Goal: Task Accomplishment & Management: Complete application form

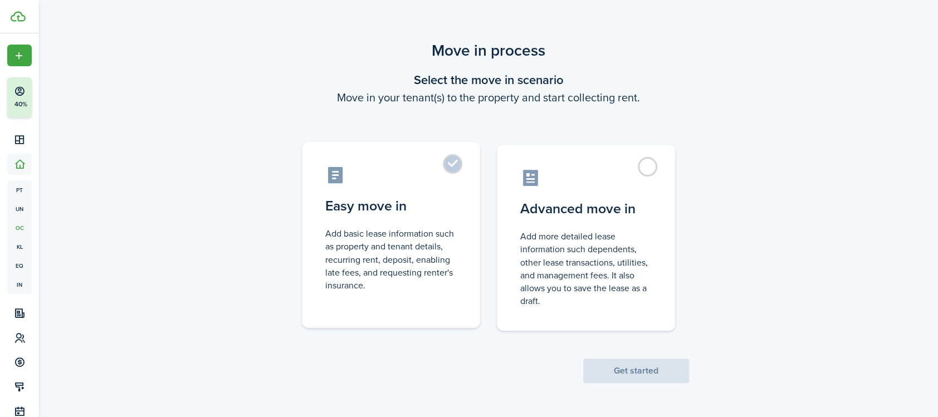
click at [453, 164] on label "Easy move in Add basic lease information such as property and tenant details, r…" at bounding box center [391, 235] width 178 height 186
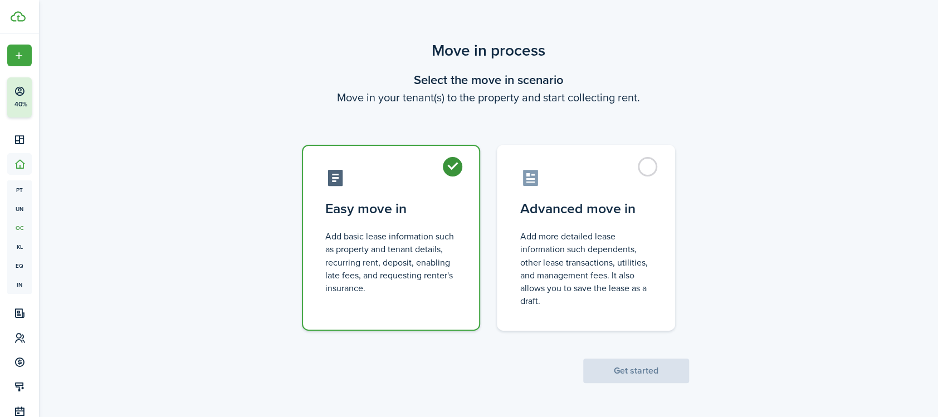
radio input "true"
click at [646, 367] on button "Get started" at bounding box center [636, 371] width 106 height 25
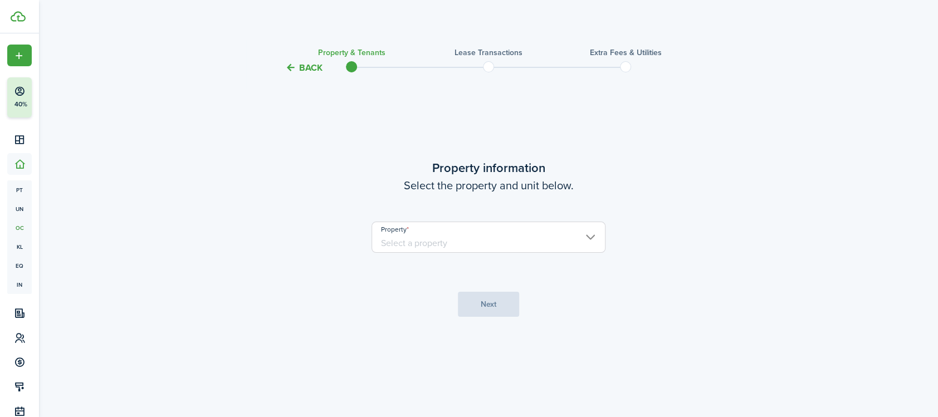
click at [590, 243] on input "Property" at bounding box center [489, 237] width 234 height 31
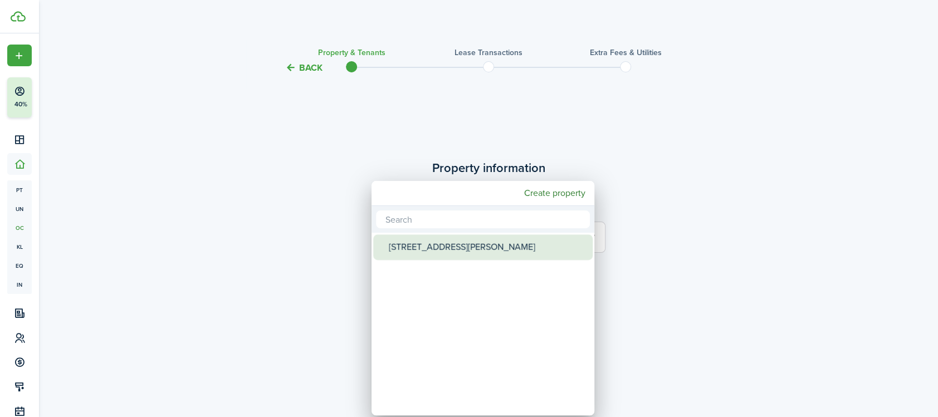
click at [467, 245] on div "[STREET_ADDRESS][PERSON_NAME]" at bounding box center [487, 248] width 197 height 26
type input "[STREET_ADDRESS][PERSON_NAME]"
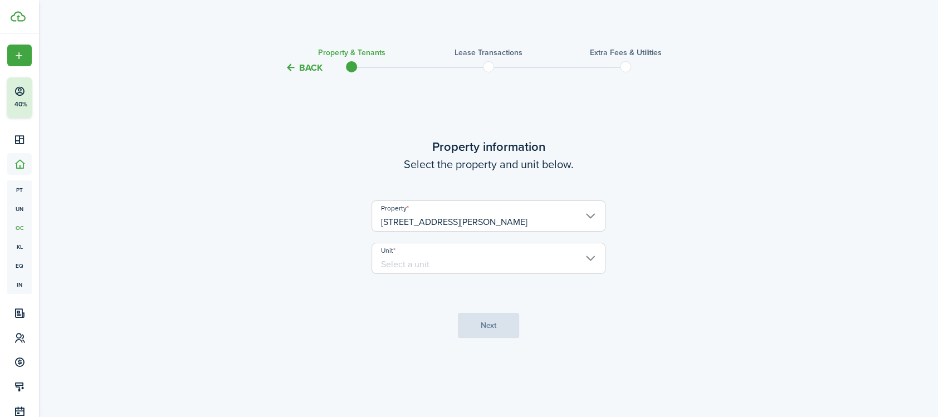
click at [512, 261] on input "Unit" at bounding box center [489, 258] width 234 height 31
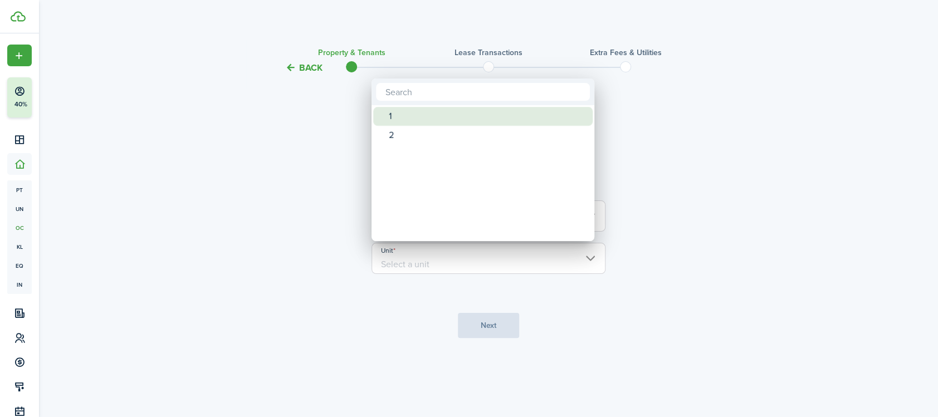
click at [409, 120] on div "1" at bounding box center [487, 116] width 197 height 19
type input "1"
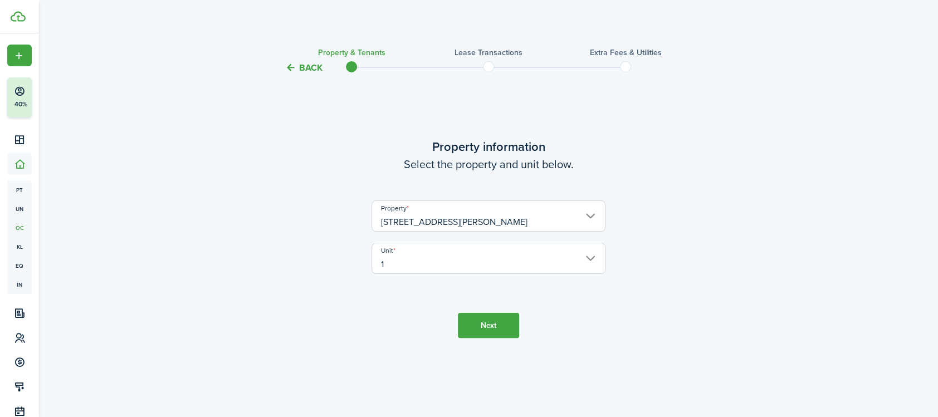
click at [497, 331] on button "Next" at bounding box center [488, 325] width 61 height 25
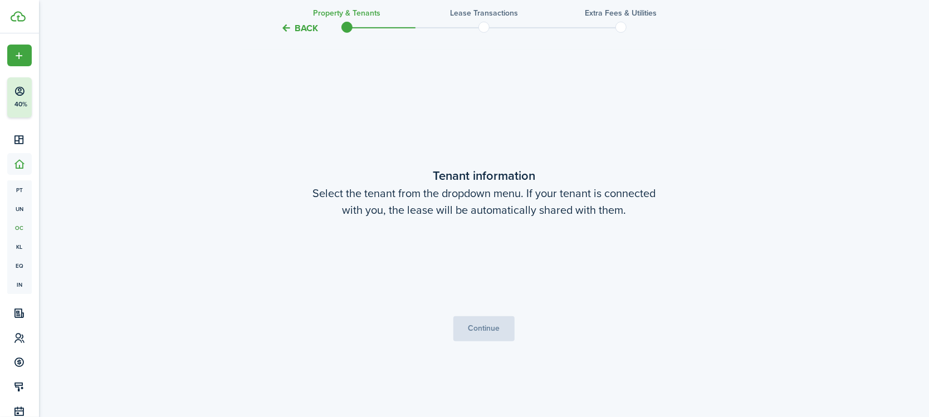
scroll to position [343, 0]
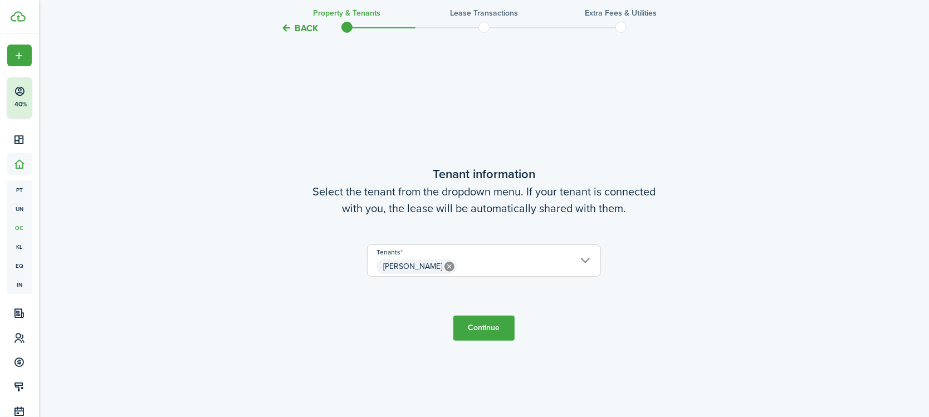
click at [486, 330] on button "Continue" at bounding box center [483, 328] width 61 height 25
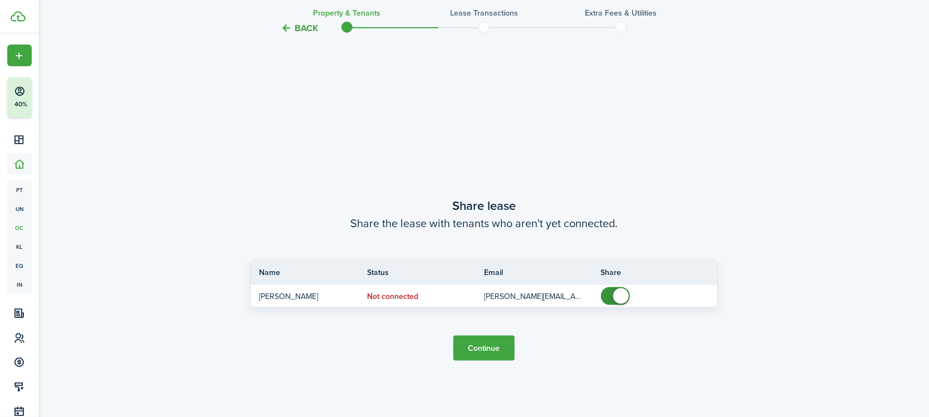
scroll to position [760, 0]
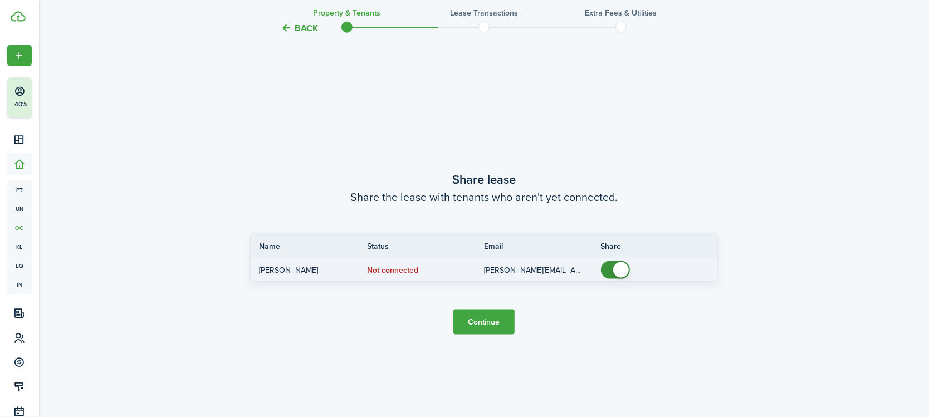
checkbox input "false"
click at [613, 272] on span at bounding box center [621, 270] width 16 height 16
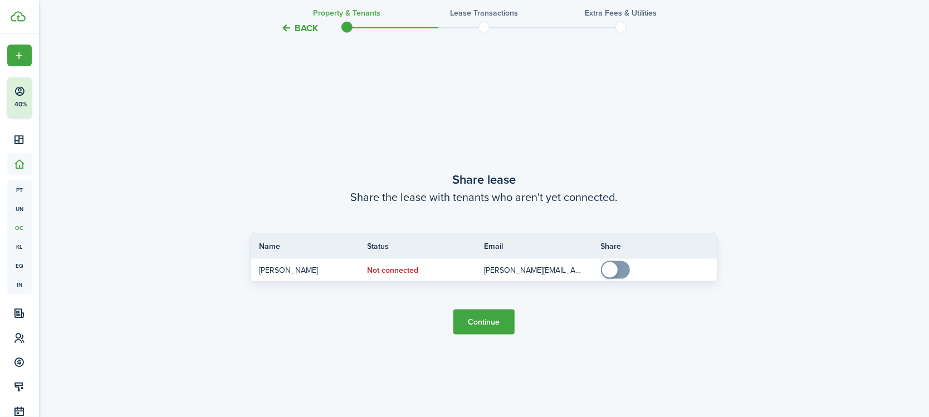
click at [504, 326] on button "Continue" at bounding box center [483, 322] width 61 height 25
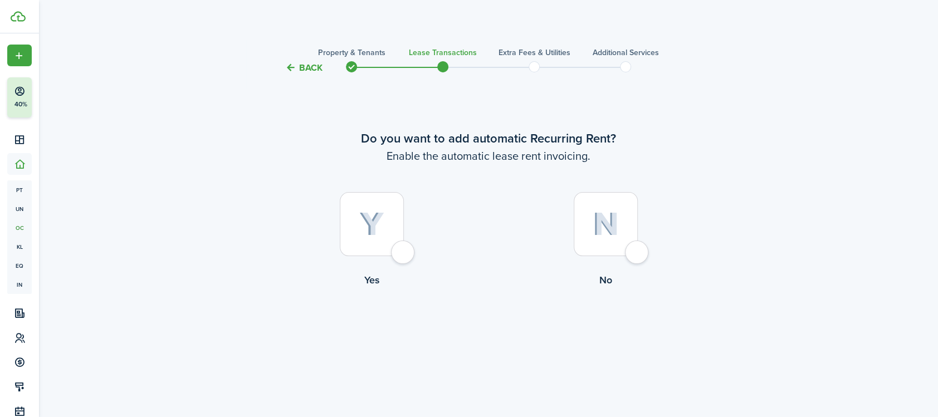
click at [634, 255] on div at bounding box center [606, 224] width 64 height 64
radio input "true"
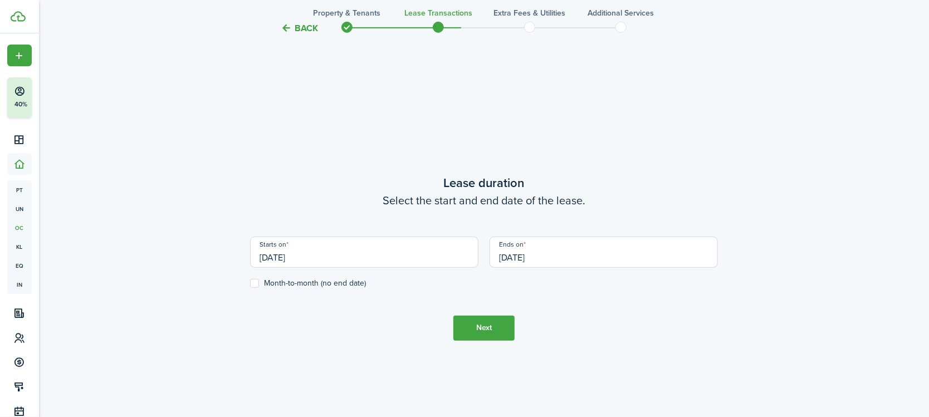
scroll to position [343, 0]
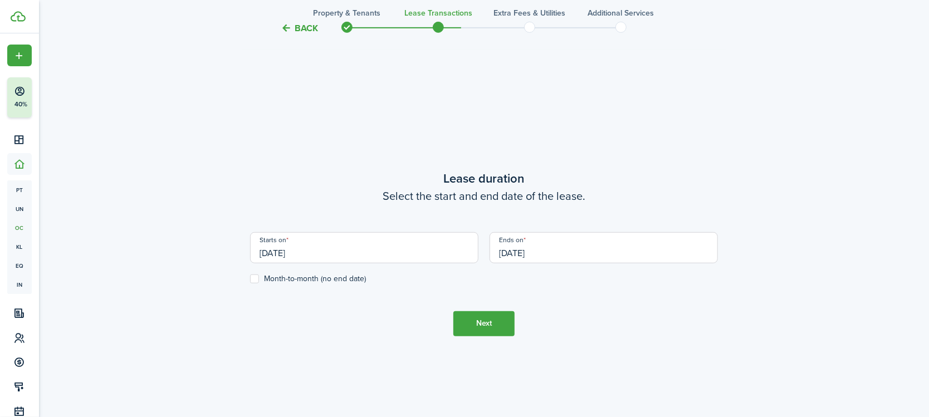
click at [307, 252] on input "[DATE]" at bounding box center [364, 247] width 228 height 31
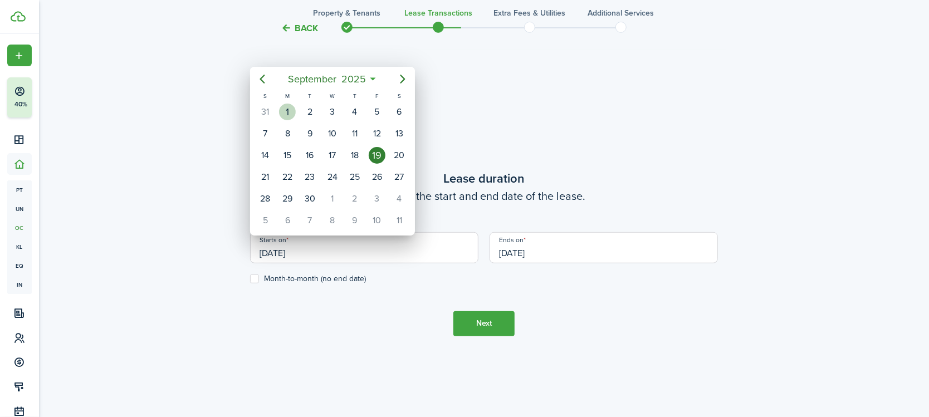
click at [280, 106] on div "[DATE]" at bounding box center [287, 111] width 22 height 21
type input "[DATE]"
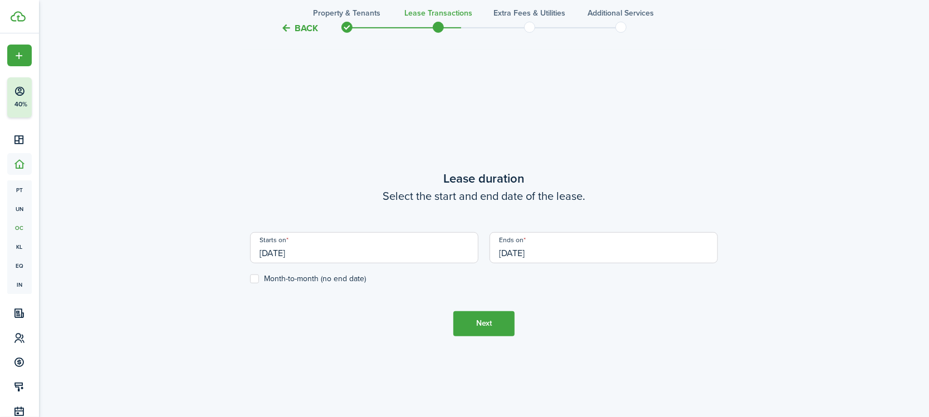
click at [568, 250] on input "[DATE]" at bounding box center [604, 247] width 228 height 31
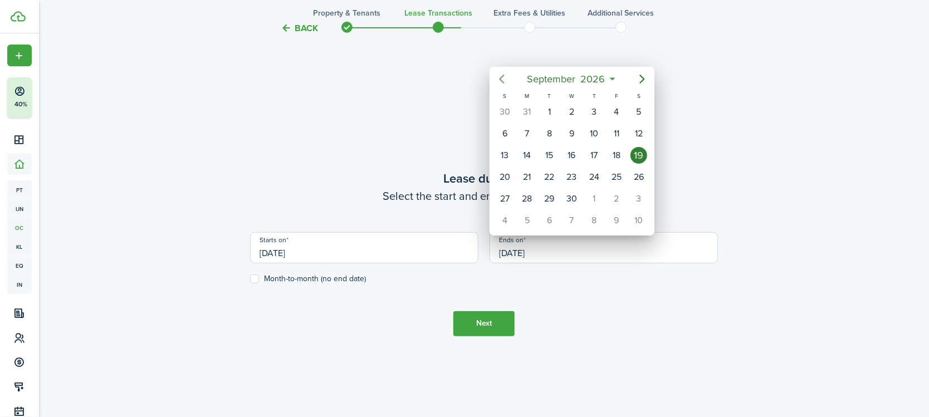
click at [506, 79] on icon "Previous page" at bounding box center [501, 78] width 13 height 13
click at [527, 214] on div "31" at bounding box center [527, 220] width 17 height 17
type input "[DATE]"
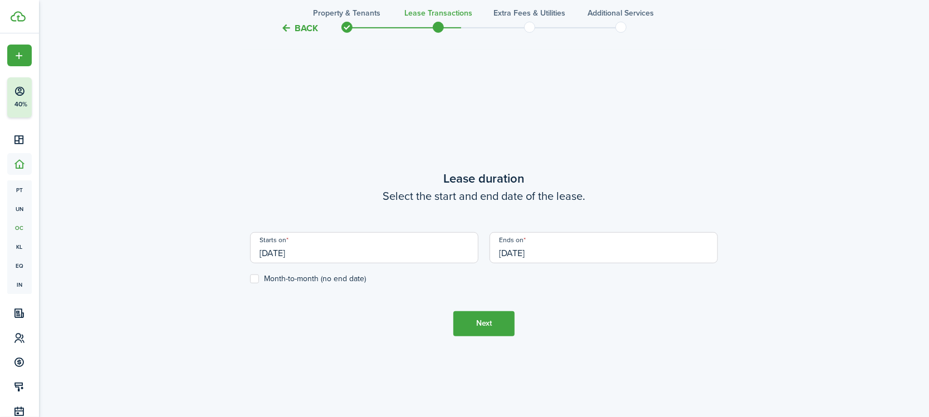
click at [497, 330] on button "Next" at bounding box center [483, 323] width 61 height 25
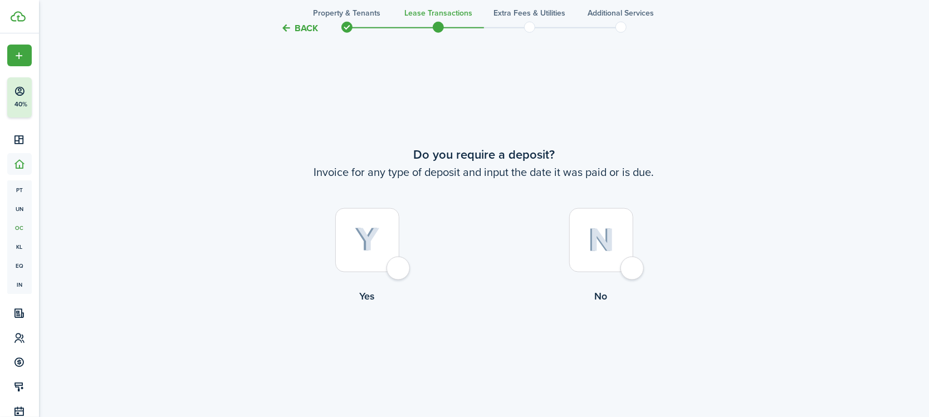
scroll to position [760, 0]
click at [398, 266] on div at bounding box center [367, 239] width 64 height 64
radio input "true"
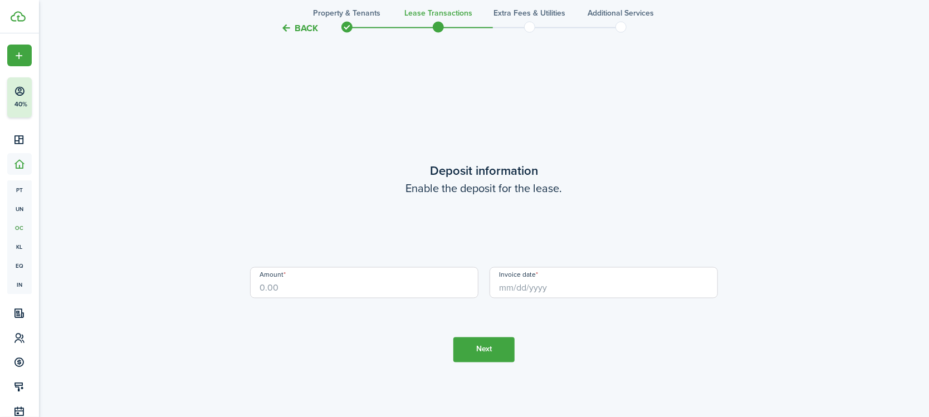
scroll to position [1177, 0]
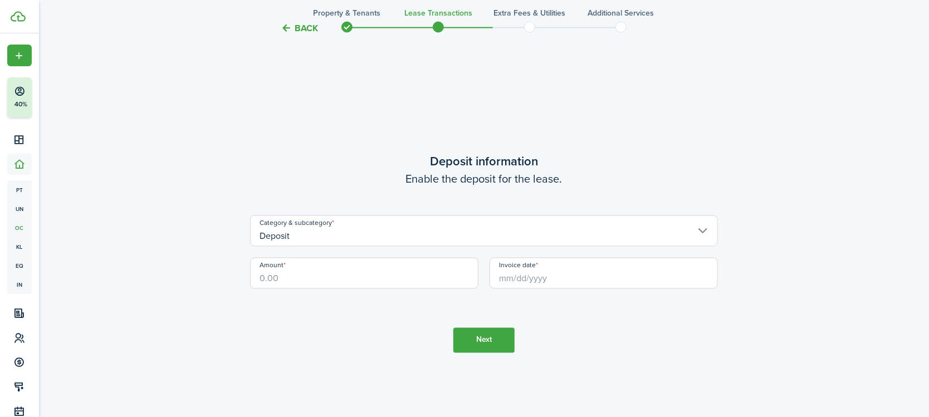
click at [300, 280] on input "Amount" at bounding box center [364, 273] width 228 height 31
click at [594, 279] on input "Invoice date" at bounding box center [604, 273] width 228 height 31
type input "$3,100.00"
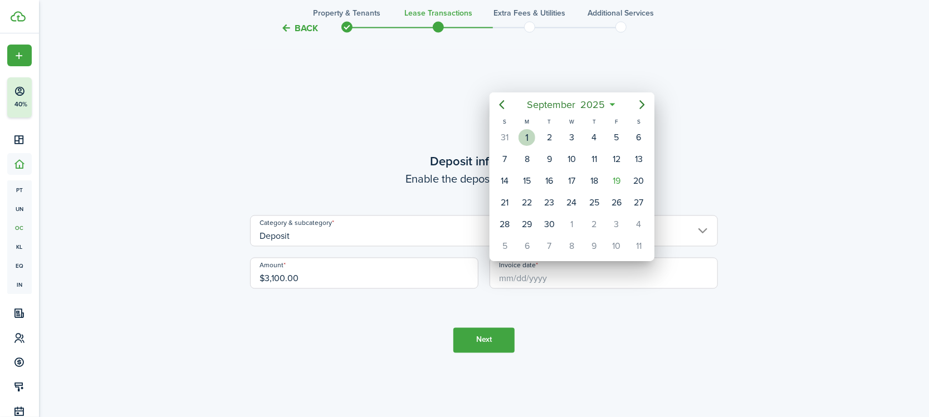
click at [532, 132] on div "1" at bounding box center [527, 137] width 17 height 17
type input "[DATE]"
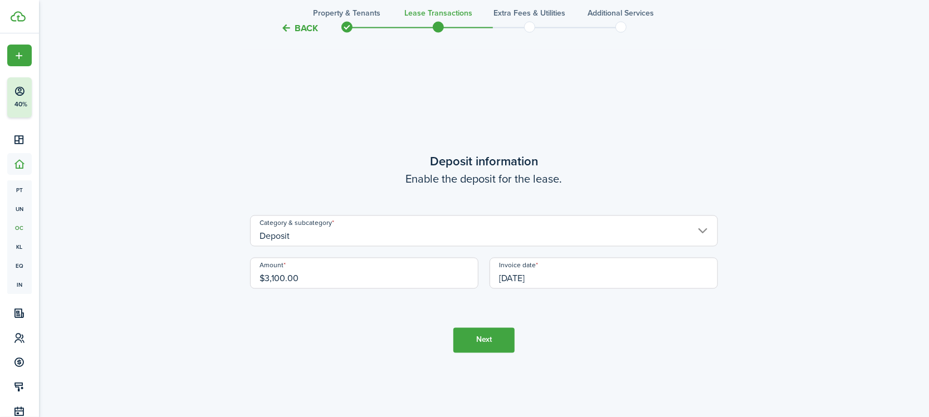
click at [696, 228] on input "Deposit" at bounding box center [484, 231] width 468 height 31
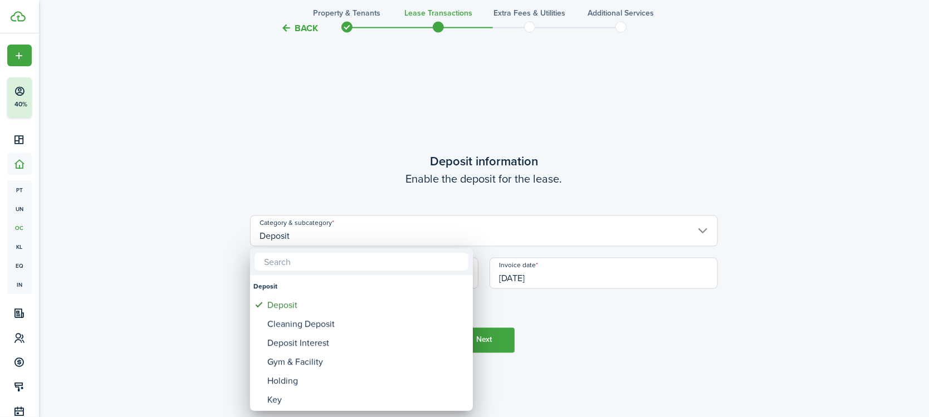
click at [696, 228] on div at bounding box center [464, 208] width 1107 height 595
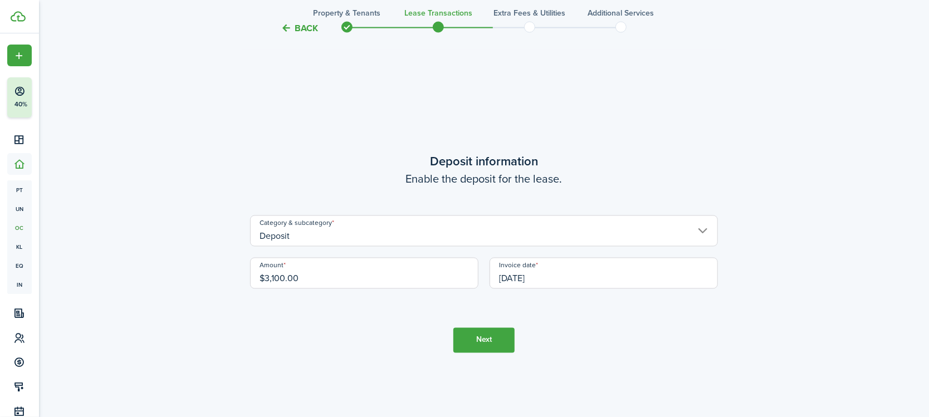
click at [499, 342] on button "Next" at bounding box center [483, 340] width 61 height 25
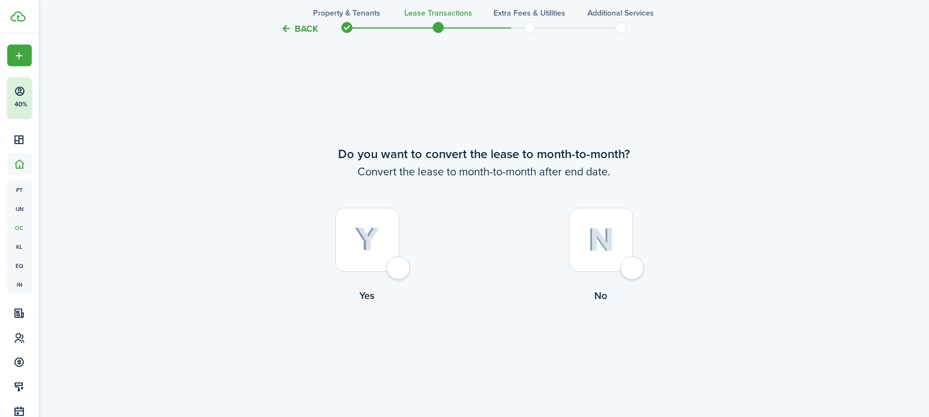
scroll to position [1594, 0]
click at [625, 271] on div at bounding box center [601, 239] width 64 height 64
radio input "true"
click at [494, 360] on button "Continue" at bounding box center [483, 348] width 61 height 25
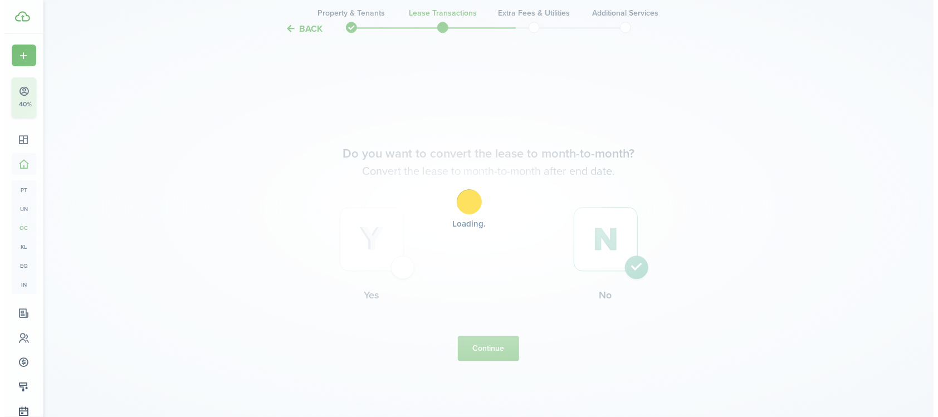
scroll to position [0, 0]
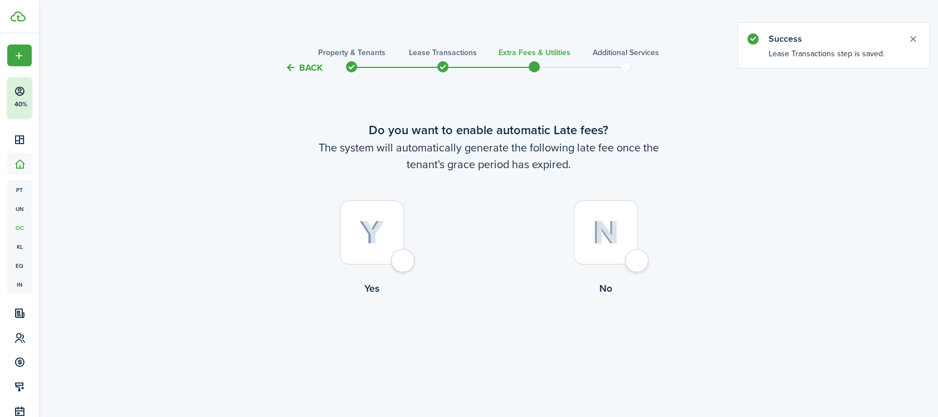
click at [630, 260] on div at bounding box center [606, 233] width 64 height 64
radio input "true"
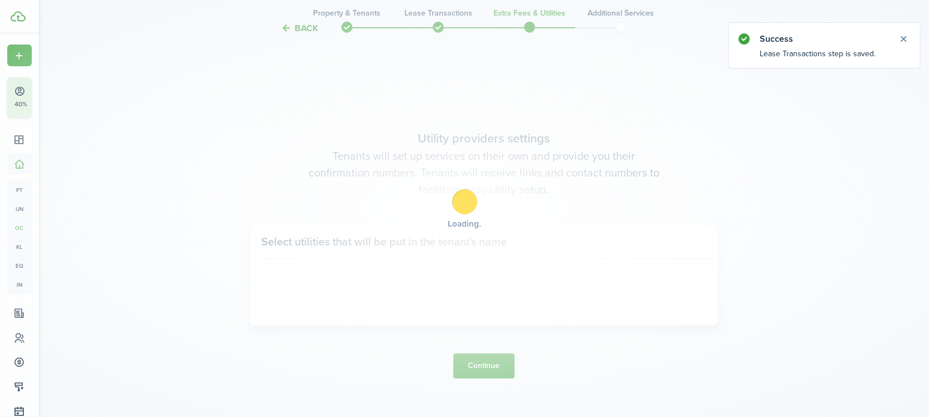
scroll to position [343, 0]
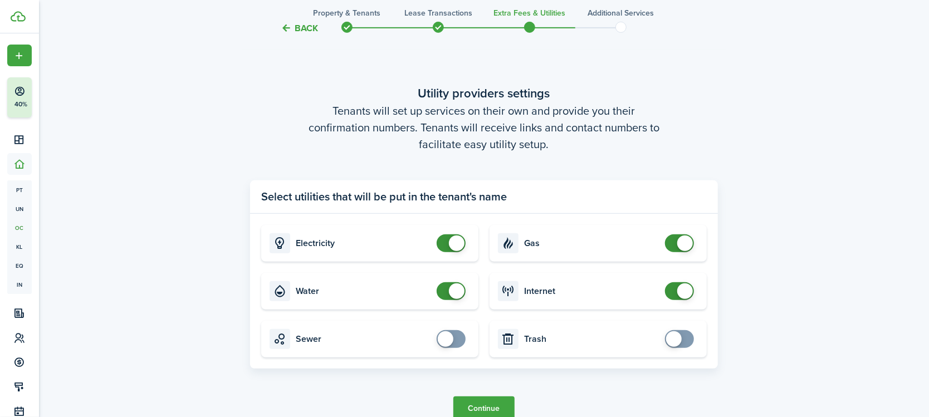
checkbox input "false"
click at [446, 290] on span at bounding box center [451, 291] width 11 height 18
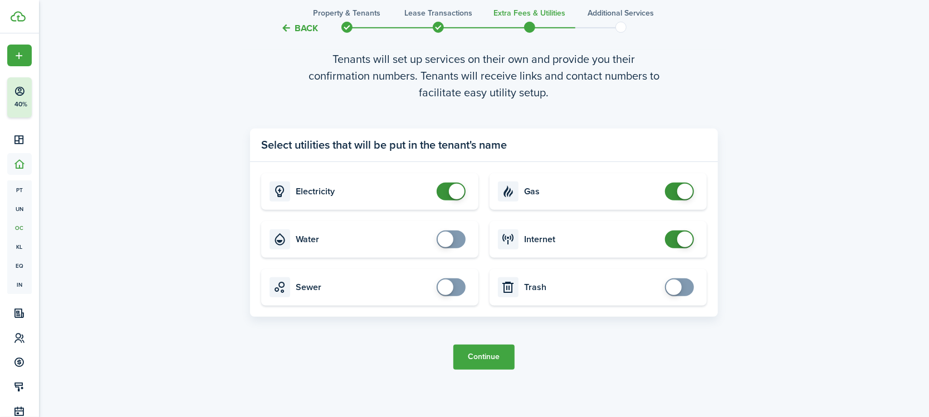
scroll to position [398, 0]
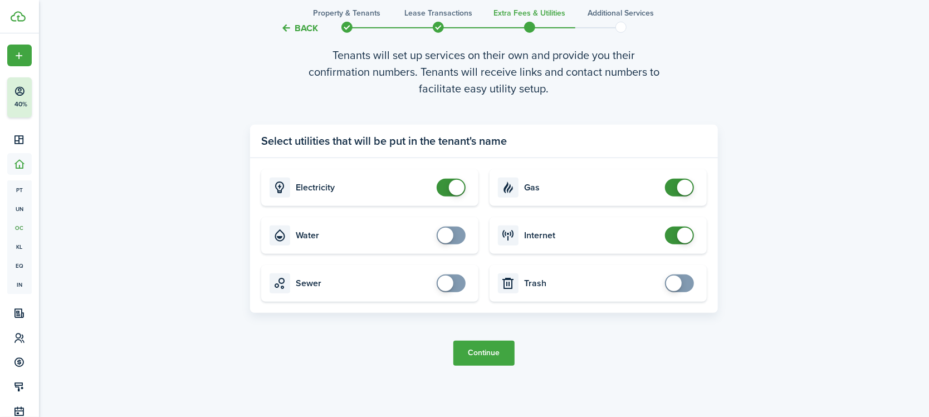
click at [499, 356] on button "Continue" at bounding box center [483, 353] width 61 height 25
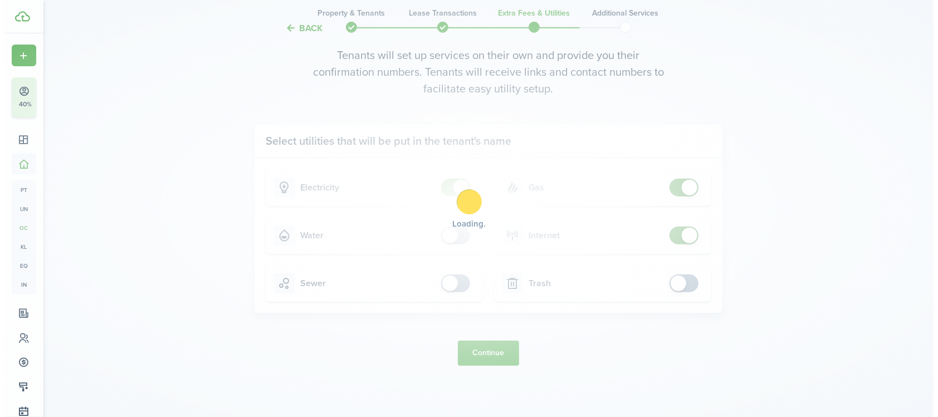
scroll to position [0, 0]
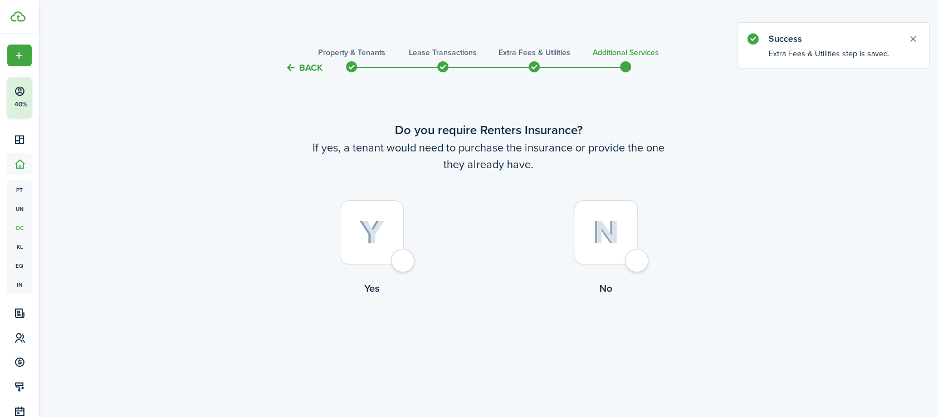
click at [394, 263] on div at bounding box center [372, 233] width 64 height 64
radio input "true"
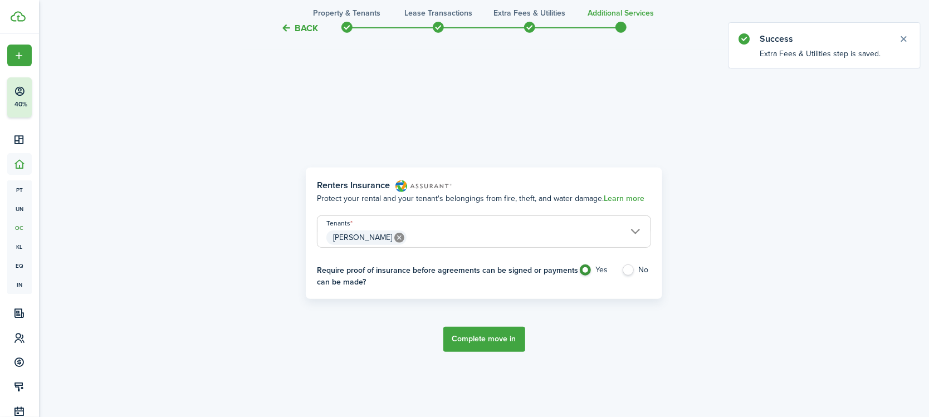
scroll to position [343, 0]
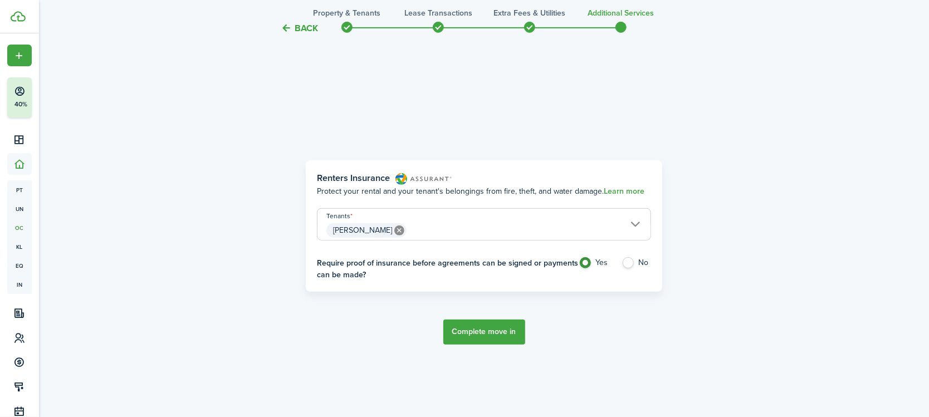
click at [630, 262] on label "No" at bounding box center [637, 265] width 30 height 17
radio input "false"
radio input "true"
click at [499, 321] on button "Complete move in" at bounding box center [484, 332] width 82 height 25
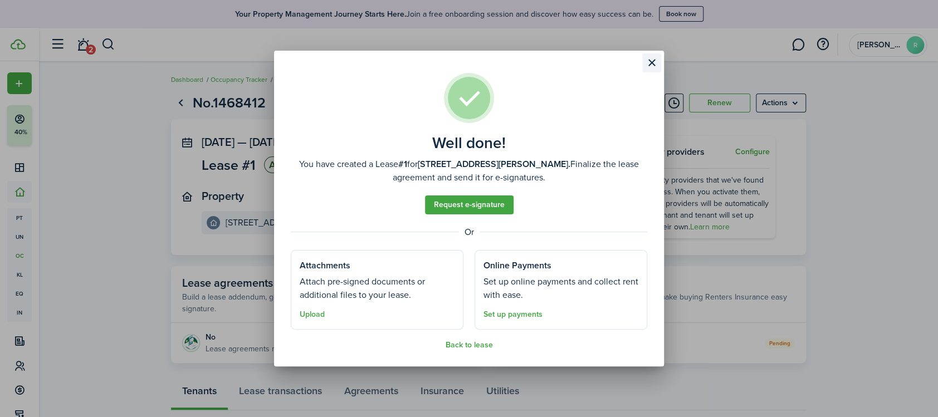
click at [653, 62] on button "Close modal" at bounding box center [651, 62] width 19 height 19
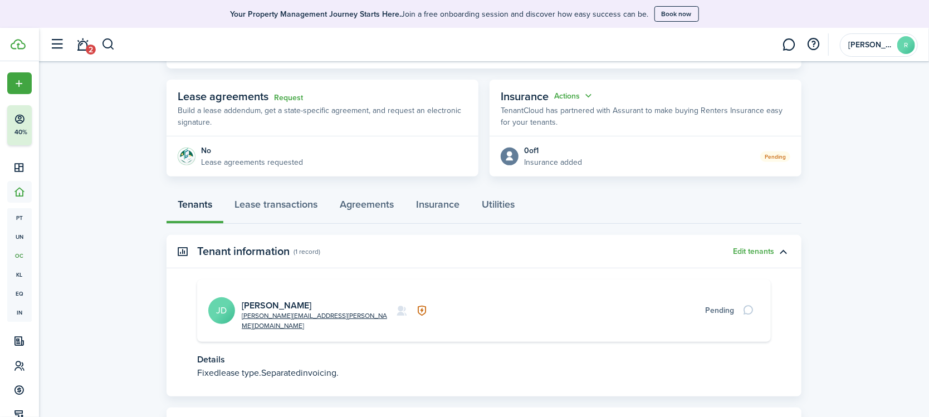
scroll to position [227, 0]
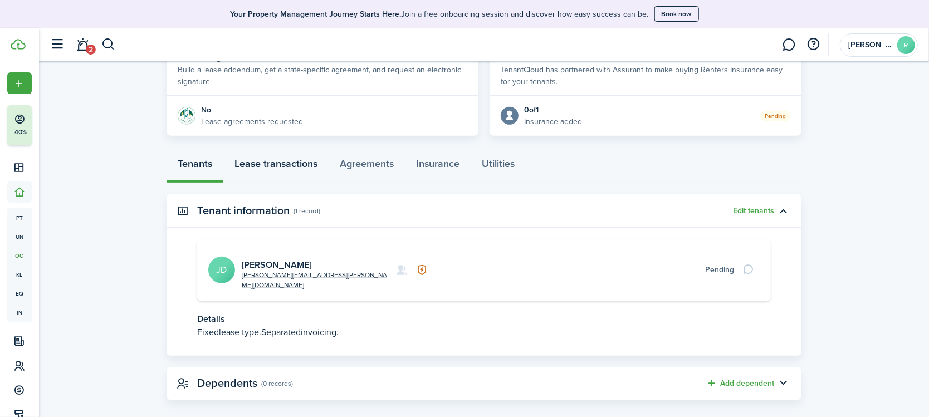
click at [281, 159] on link "Lease transactions" at bounding box center [275, 166] width 105 height 33
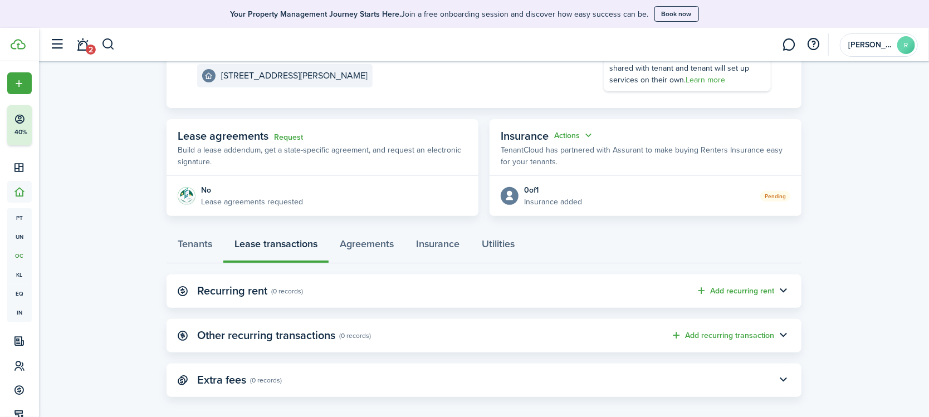
scroll to position [157, 0]
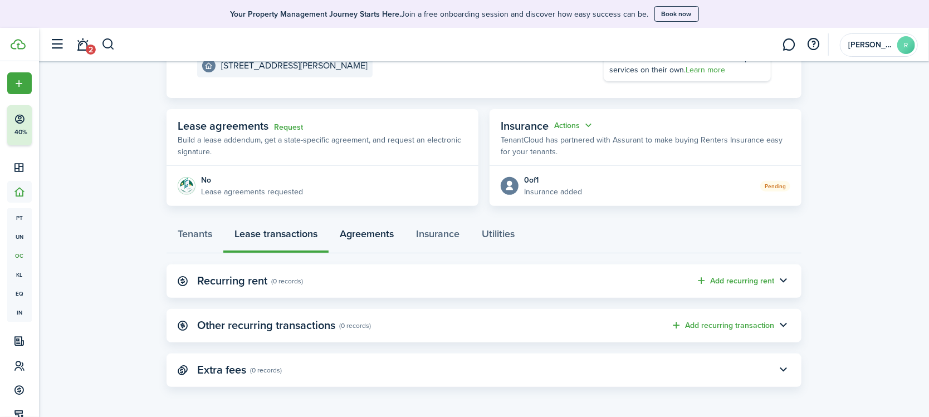
click at [378, 236] on link "Agreements" at bounding box center [367, 236] width 76 height 33
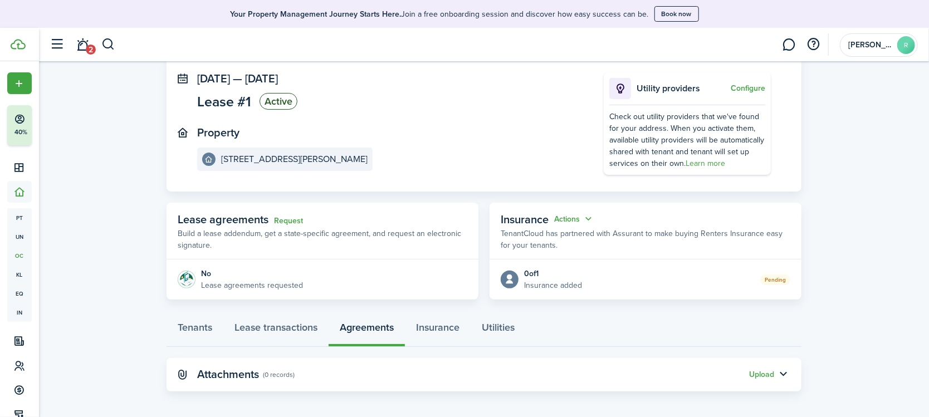
scroll to position [68, 0]
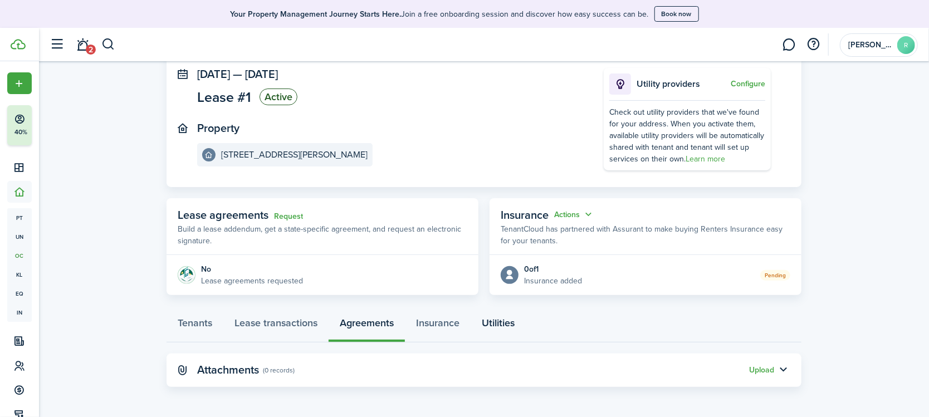
click at [485, 322] on link "Utilities" at bounding box center [498, 325] width 55 height 33
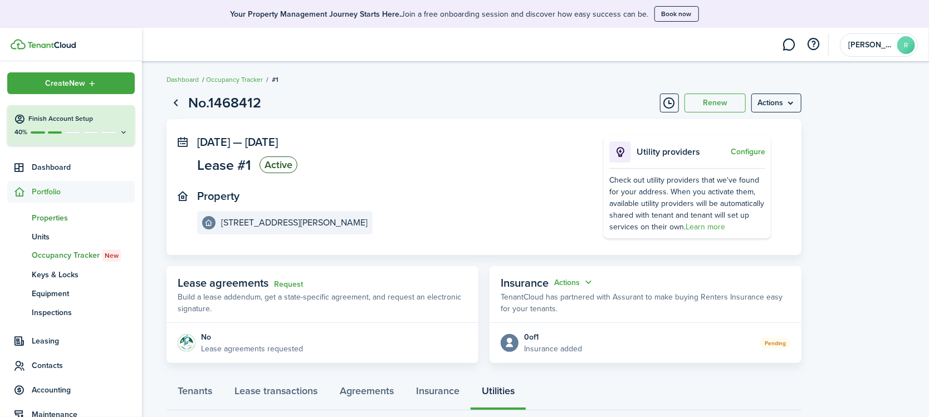
click at [53, 221] on span "Properties" at bounding box center [83, 218] width 103 height 12
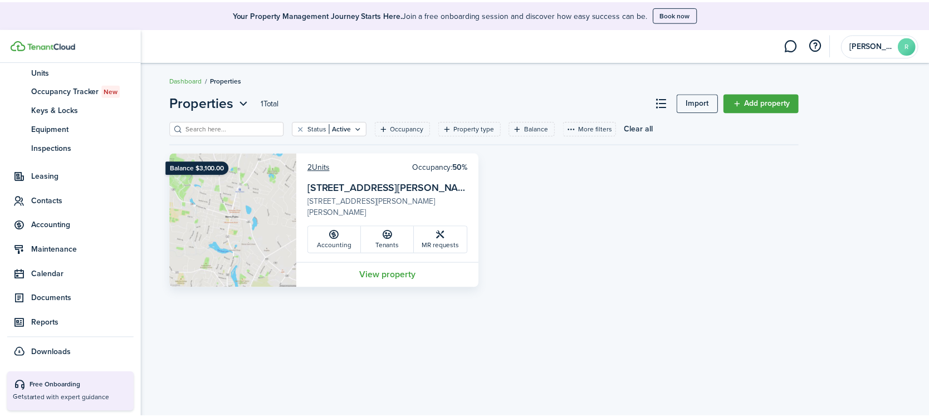
scroll to position [167, 0]
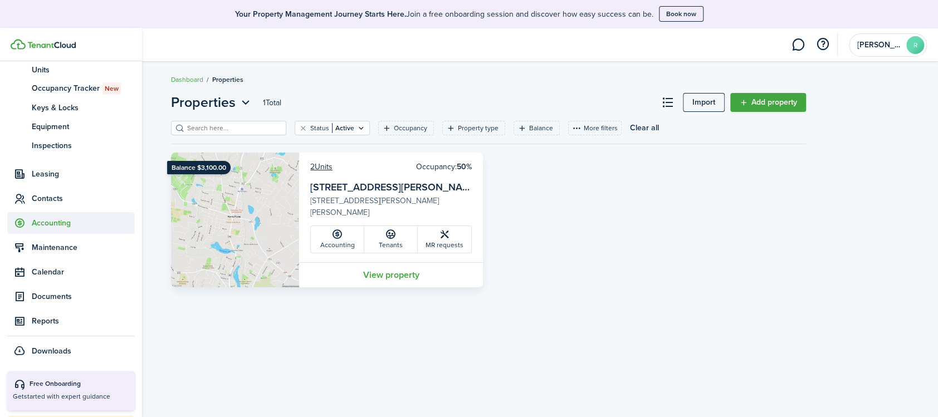
click at [49, 220] on span "Accounting" at bounding box center [83, 223] width 103 height 12
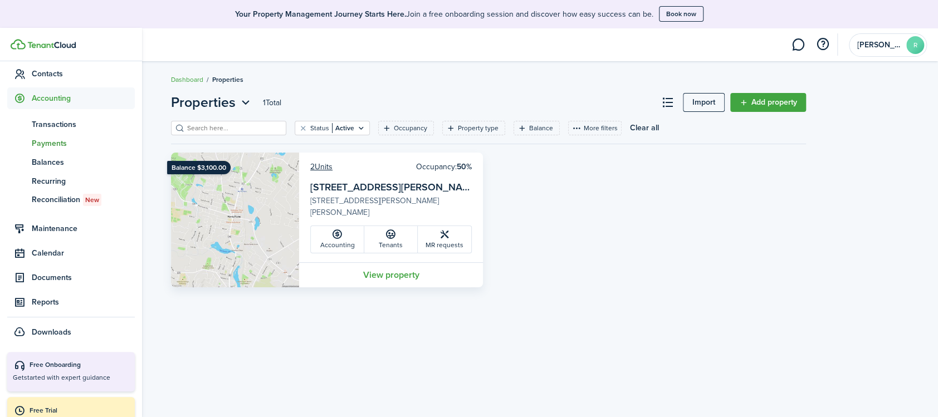
click at [54, 143] on span "Payments" at bounding box center [83, 144] width 103 height 12
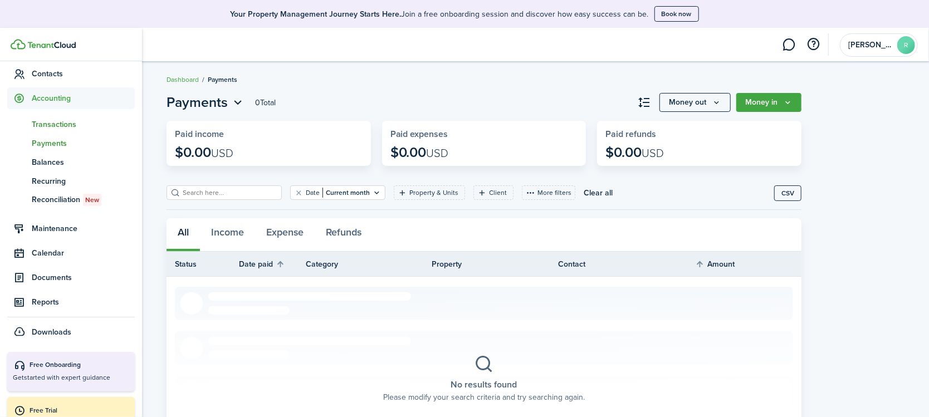
click at [52, 124] on span "Transactions" at bounding box center [83, 125] width 103 height 12
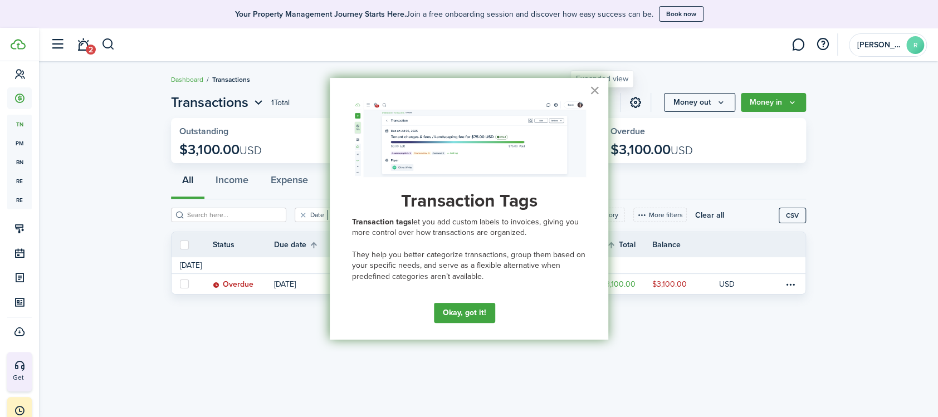
click at [595, 84] on button "×" at bounding box center [594, 90] width 11 height 18
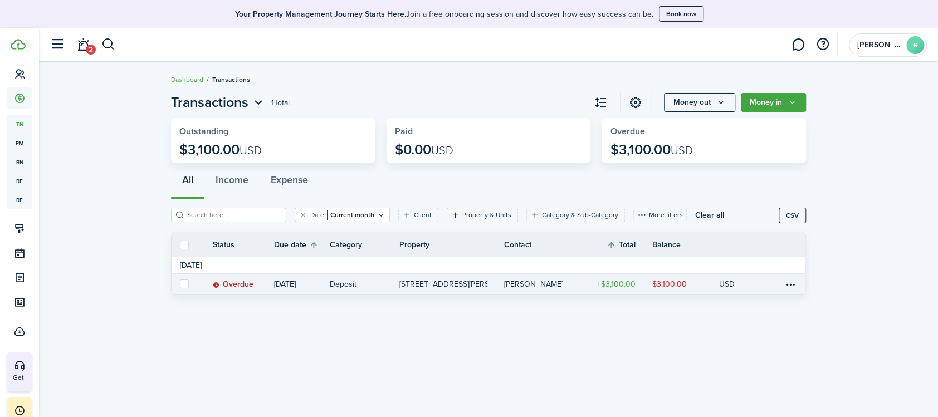
click at [184, 285] on label at bounding box center [184, 284] width 9 height 9
click at [180, 285] on input "checkbox" at bounding box center [179, 284] width 1 height 1
checkbox input "true"
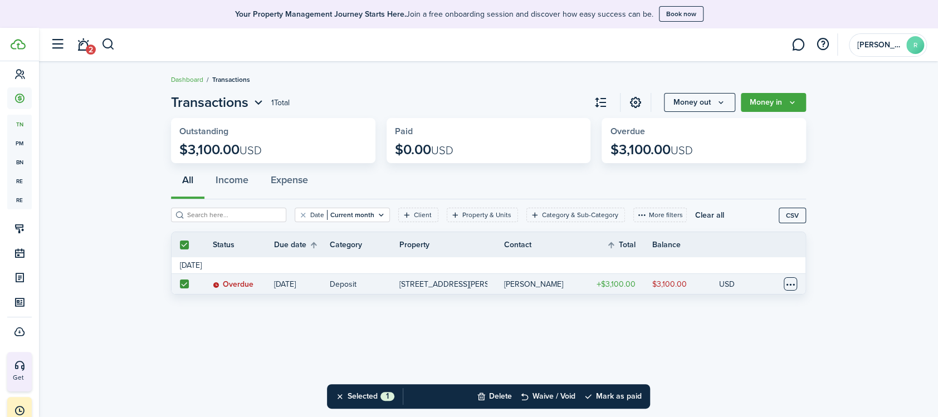
click at [793, 281] on table-menu-btn-icon at bounding box center [790, 283] width 13 height 13
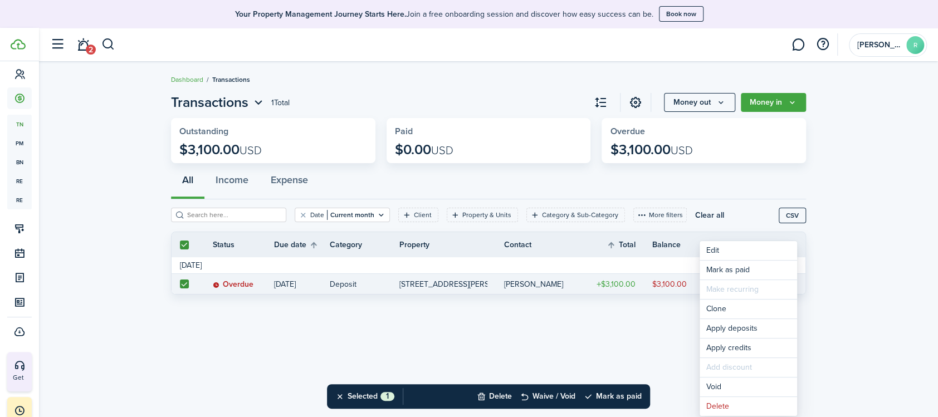
click at [610, 321] on div "Transactions 1 Total Money out Money in Outstanding $3,100.00 USD Paid $0.00 US…" at bounding box center [488, 239] width 899 height 305
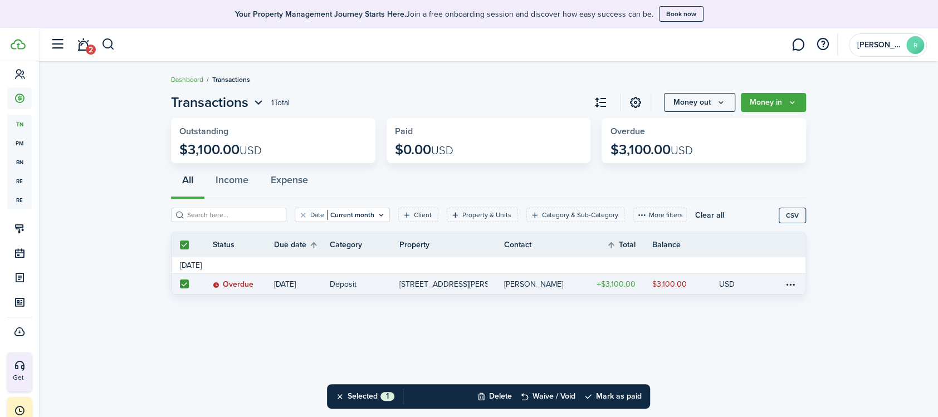
click at [318, 290] on link "[DATE]" at bounding box center [302, 284] width 56 height 20
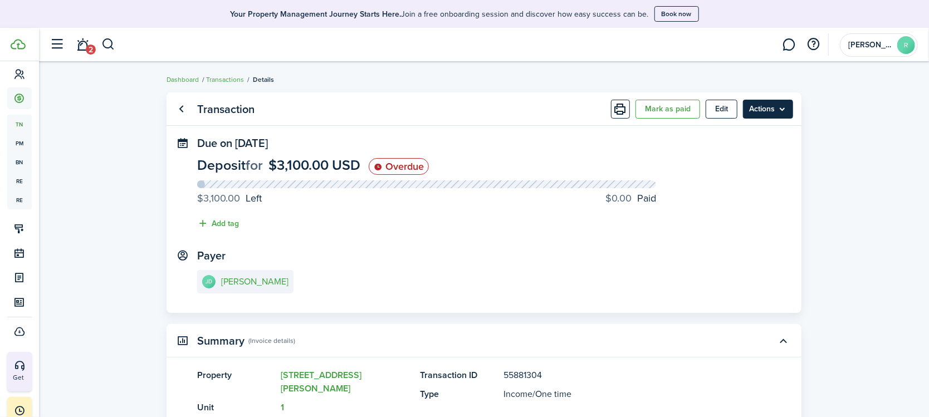
click at [782, 111] on menu-btn "Actions" at bounding box center [768, 109] width 50 height 19
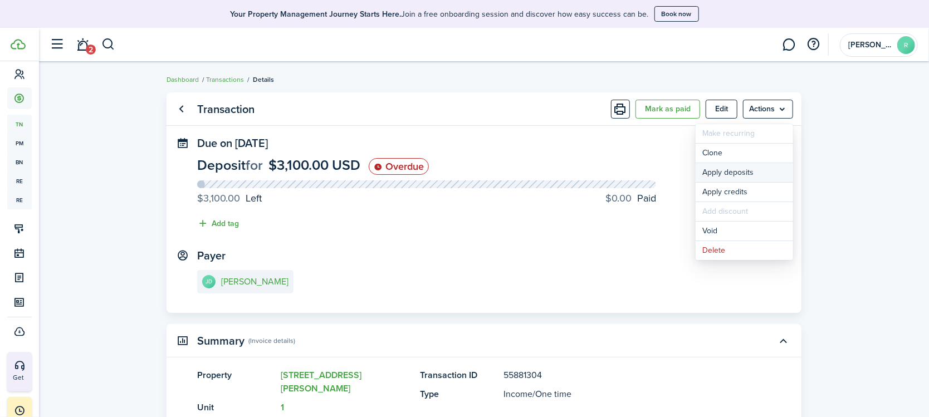
click at [758, 170] on button "Apply deposits" at bounding box center [744, 172] width 97 height 19
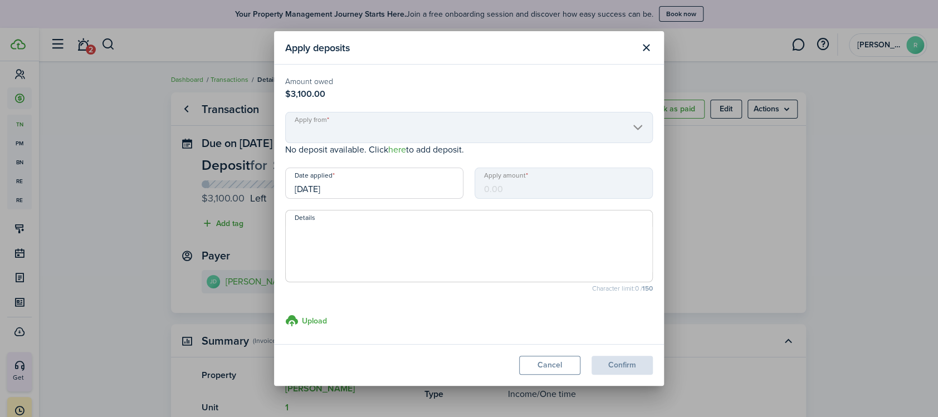
click at [356, 125] on mbsc-scroller "Apply from" at bounding box center [469, 127] width 368 height 31
click at [632, 129] on mbsc-scroller "Apply from" at bounding box center [469, 127] width 368 height 31
click at [364, 192] on input "[DATE]" at bounding box center [374, 183] width 178 height 31
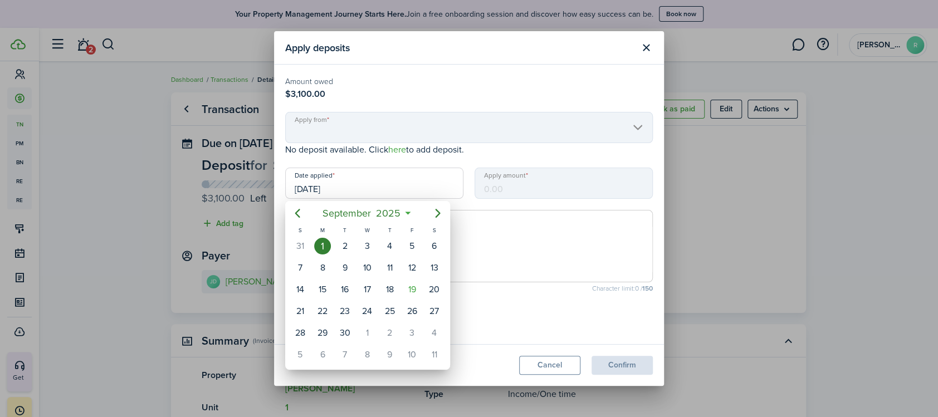
click at [392, 192] on div at bounding box center [469, 208] width 1116 height 595
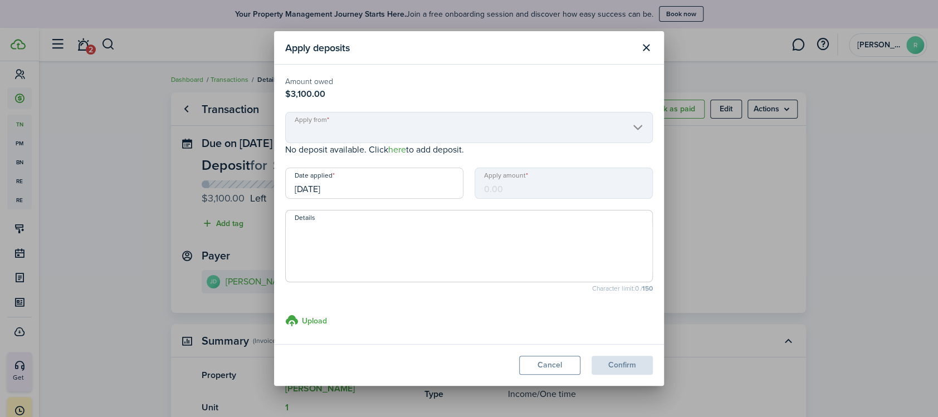
click at [535, 182] on mbsc-input "Apply amount" at bounding box center [564, 183] width 178 height 31
click at [535, 187] on mbsc-input "Apply amount" at bounding box center [564, 183] width 178 height 31
click at [404, 153] on link "here" at bounding box center [397, 149] width 18 height 13
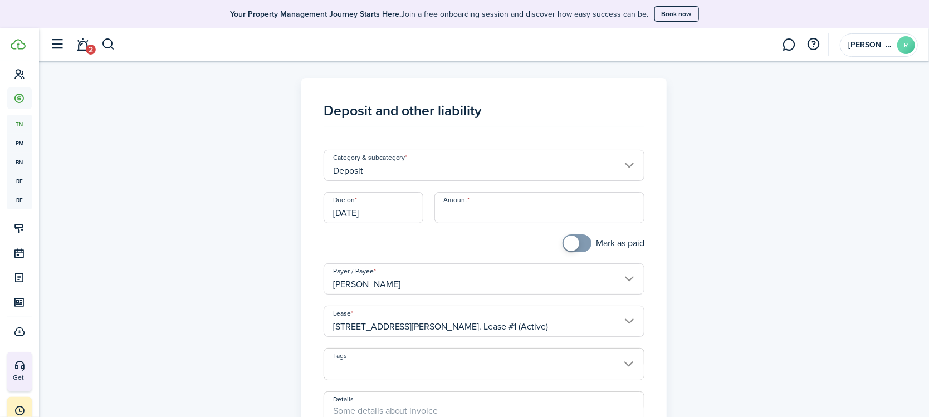
click at [480, 204] on input "Amount" at bounding box center [539, 207] width 211 height 31
click at [369, 204] on input "[DATE]" at bounding box center [374, 207] width 100 height 31
type input "$3,100.00"
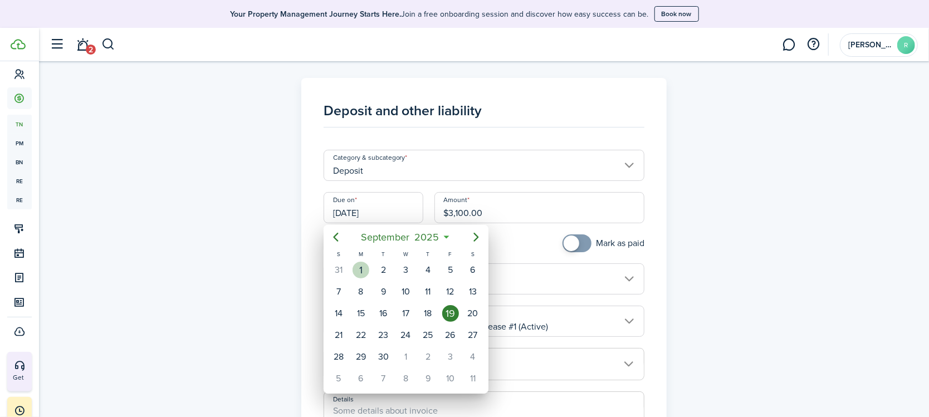
click at [360, 267] on div "1" at bounding box center [361, 270] width 17 height 17
type input "[DATE]"
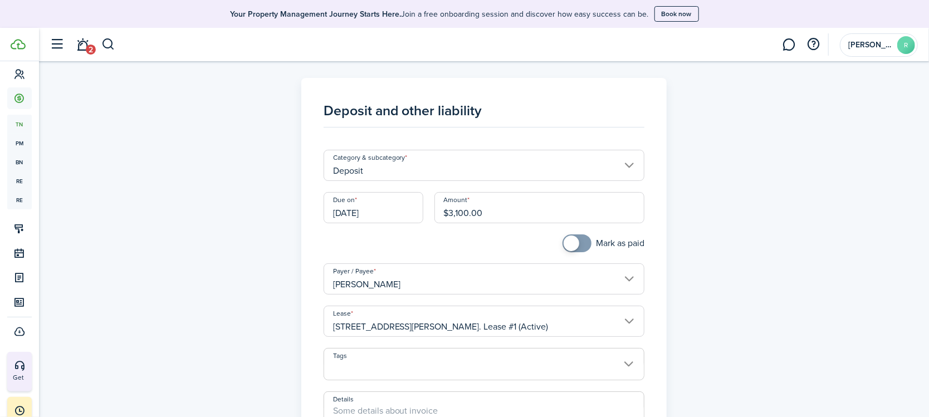
checkbox input "true"
click at [570, 246] on span at bounding box center [572, 244] width 16 height 16
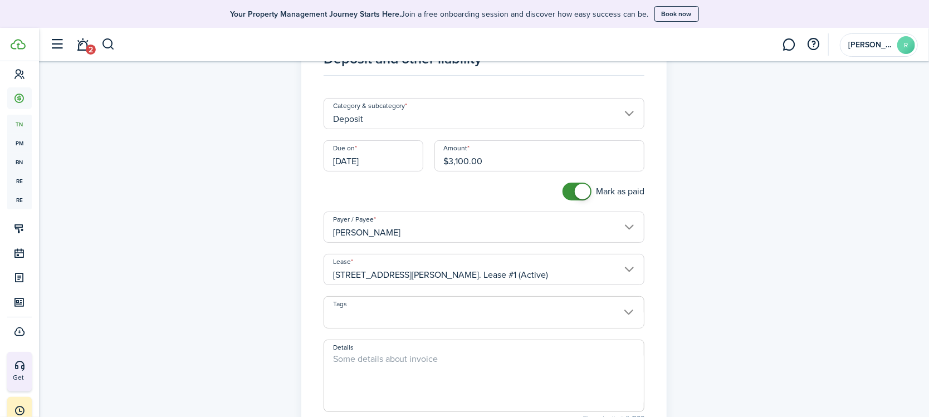
scroll to position [56, 0]
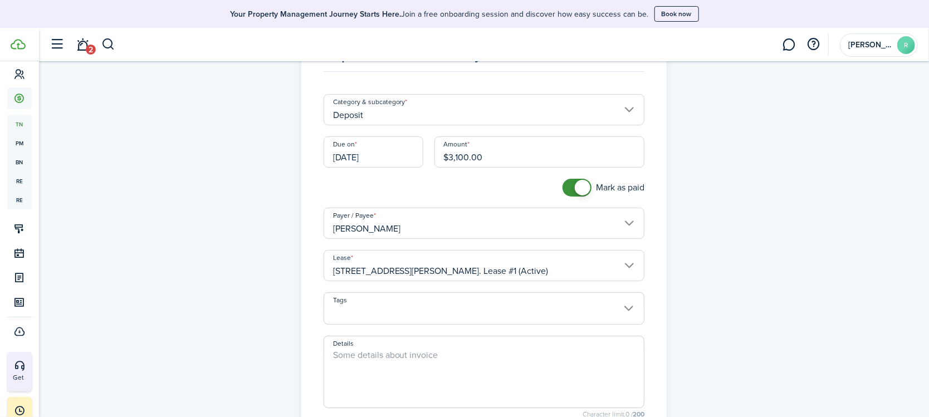
click at [369, 309] on span at bounding box center [484, 314] width 320 height 19
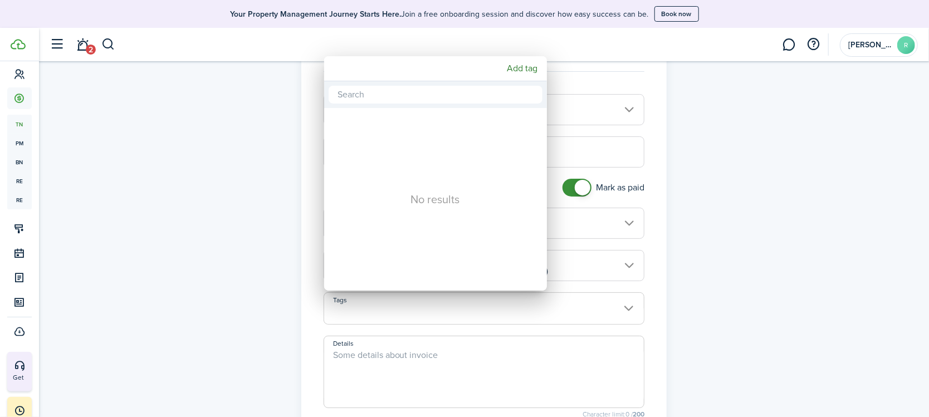
click at [369, 309] on div at bounding box center [464, 208] width 1107 height 595
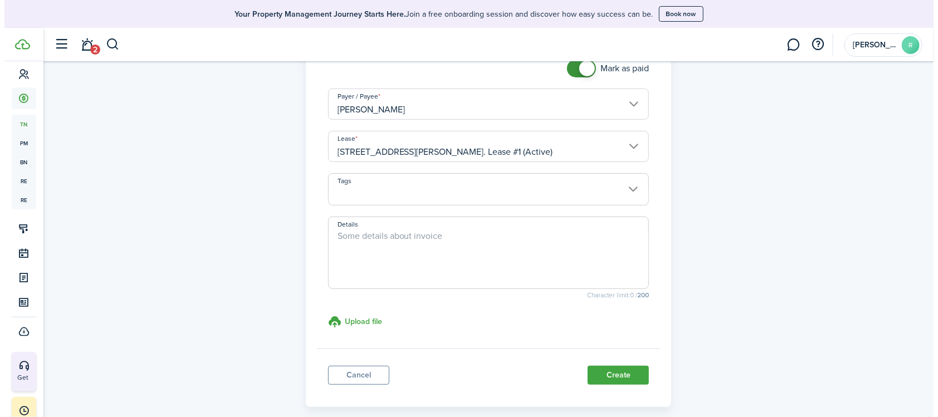
scroll to position [223, 0]
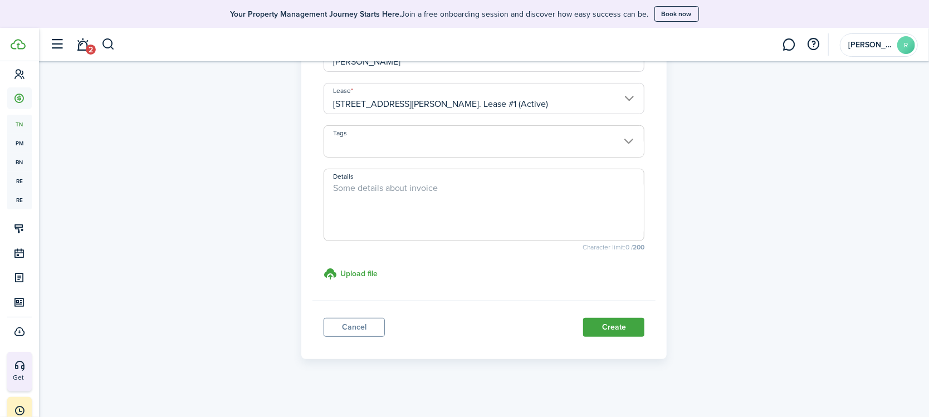
click at [396, 179] on span at bounding box center [484, 205] width 321 height 72
click at [404, 201] on textarea "Details" at bounding box center [484, 208] width 320 height 53
click at [606, 229] on textarea "Check 191" at bounding box center [484, 208] width 320 height 53
type textarea "Check 191"
click at [608, 323] on button "Create" at bounding box center [613, 327] width 61 height 19
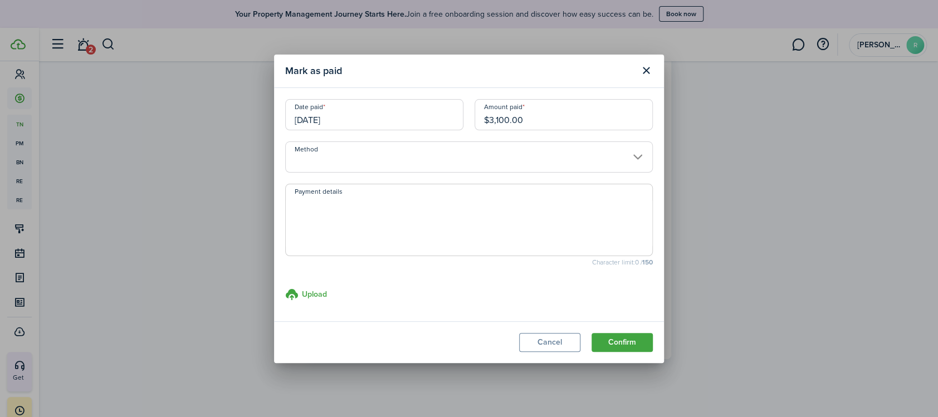
click at [382, 148] on input "Method" at bounding box center [469, 156] width 368 height 31
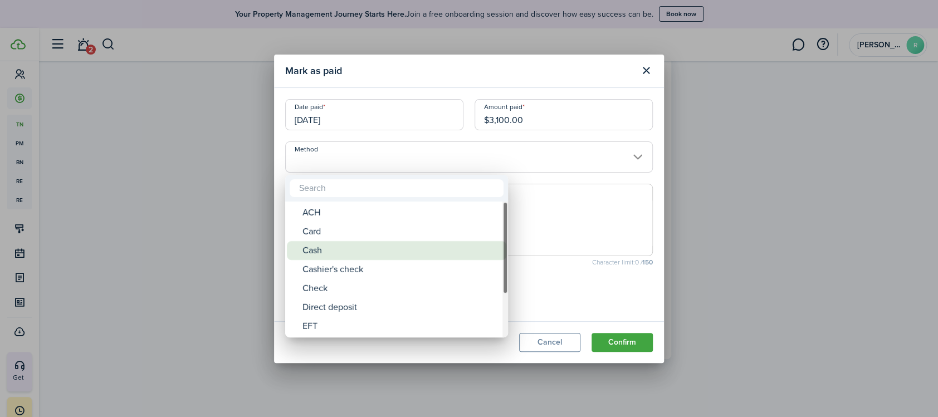
click at [329, 256] on div "Cash" at bounding box center [400, 250] width 197 height 19
type input "Cash"
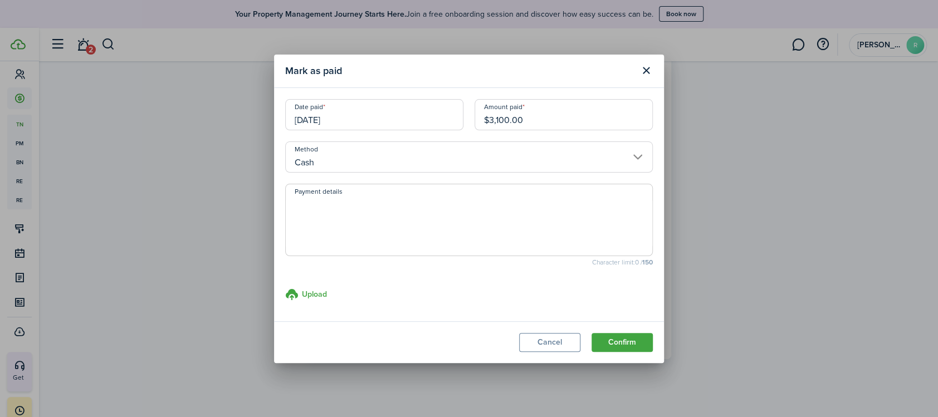
click at [325, 224] on textarea "Payment details" at bounding box center [469, 223] width 367 height 53
type textarea "test"
click at [634, 342] on button "Confirm" at bounding box center [622, 342] width 61 height 19
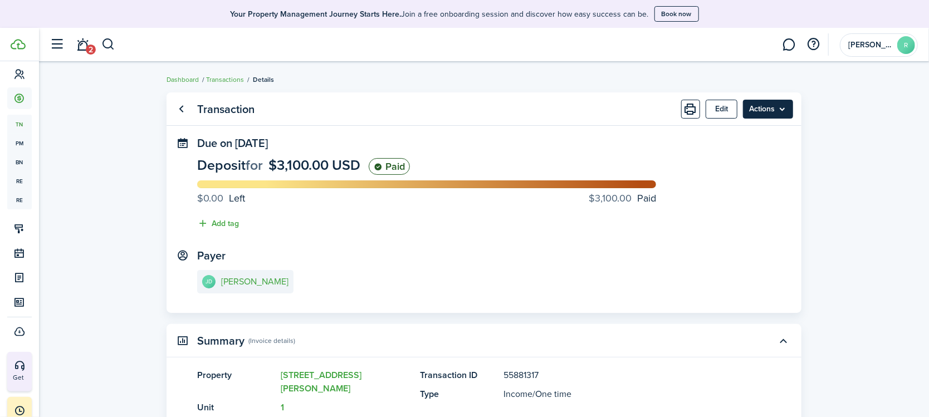
click at [780, 107] on menu-btn "Actions" at bounding box center [768, 109] width 50 height 19
click at [725, 109] on button "Edit" at bounding box center [722, 109] width 32 height 19
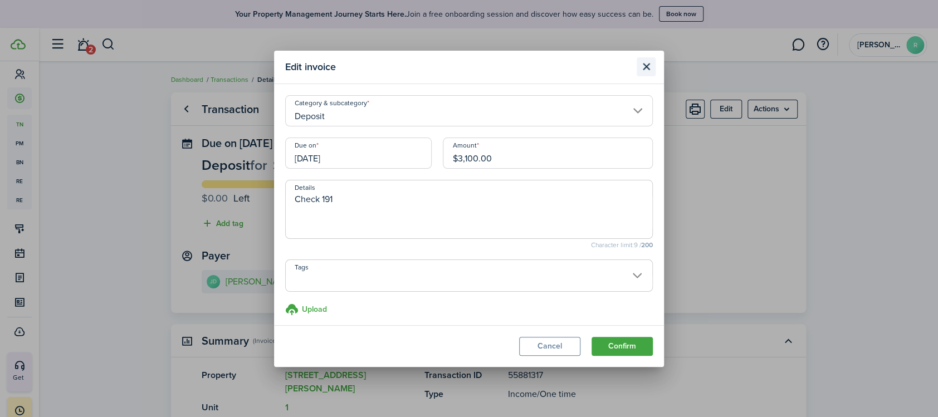
click at [645, 70] on button "Close modal" at bounding box center [646, 66] width 19 height 19
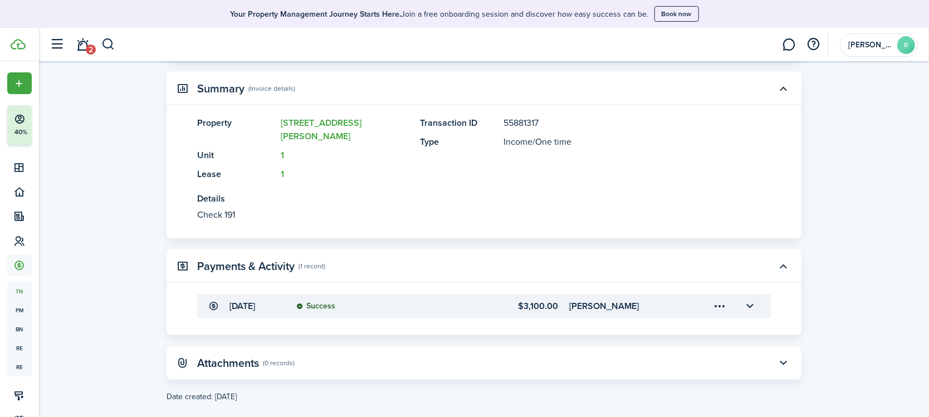
scroll to position [255, 0]
click at [715, 295] on menu-trigger-card "Open menu" at bounding box center [720, 304] width 19 height 19
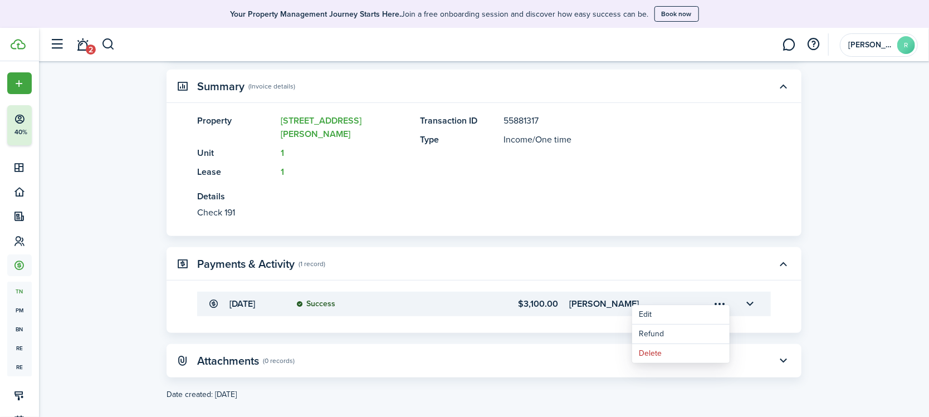
click at [715, 295] on menu-trigger-card "Open menu" at bounding box center [720, 304] width 19 height 19
click at [748, 295] on button "button" at bounding box center [750, 304] width 19 height 19
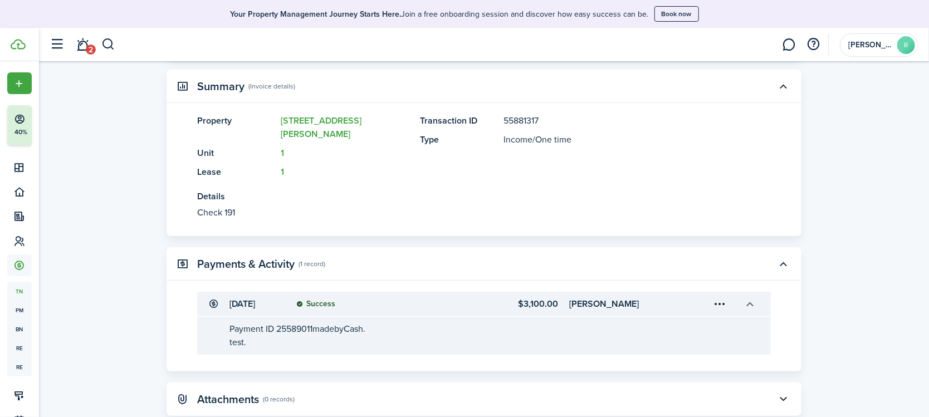
click at [750, 295] on button "button" at bounding box center [750, 304] width 19 height 19
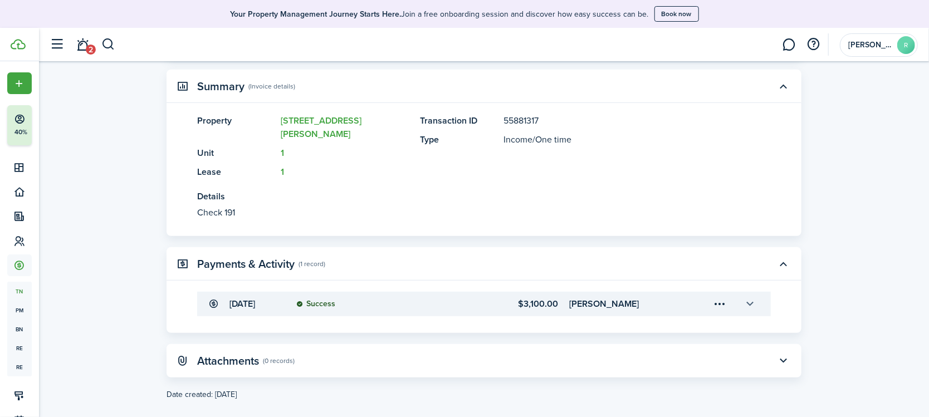
click at [753, 295] on button "button" at bounding box center [750, 304] width 19 height 19
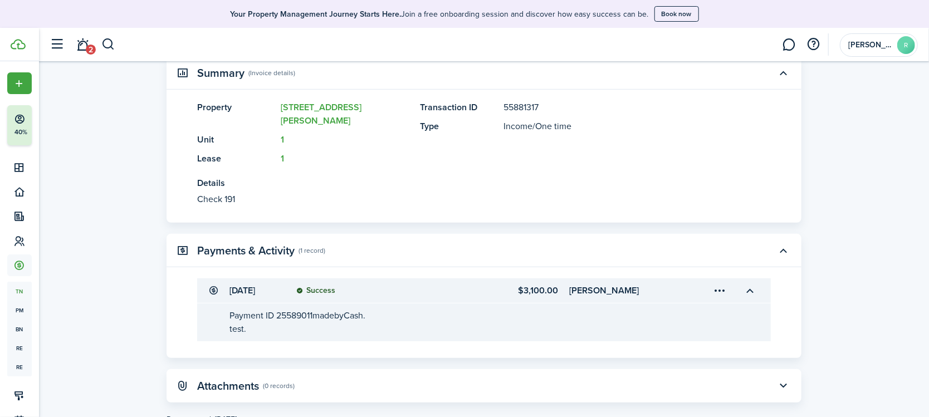
scroll to position [293, 0]
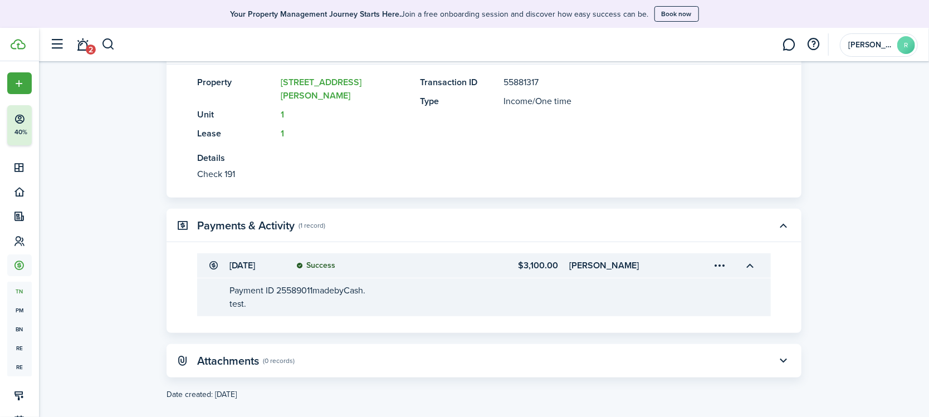
click at [719, 256] on menu-trigger-card "Open menu" at bounding box center [720, 265] width 19 height 19
click at [458, 330] on transaction-view-wrapper "Transaction Edit Actions Due on [DATE] Deposit for $3,100.00 USD Paid $0.00 Lef…" at bounding box center [484, 100] width 646 height 612
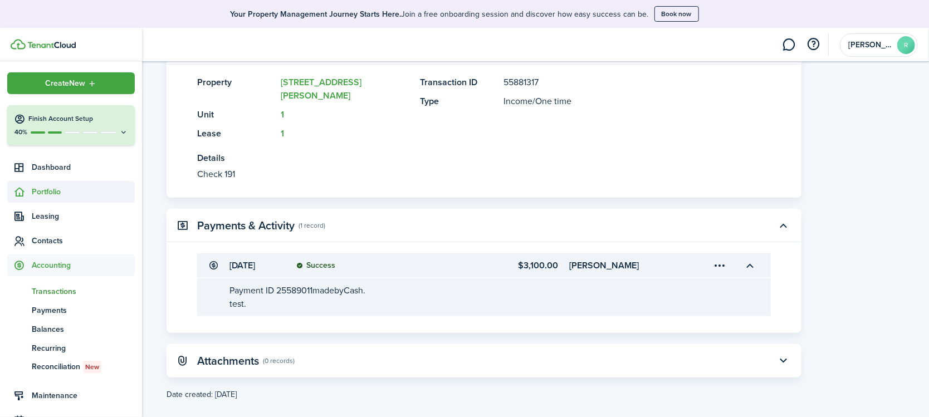
click at [48, 194] on span "Portfolio" at bounding box center [83, 192] width 103 height 12
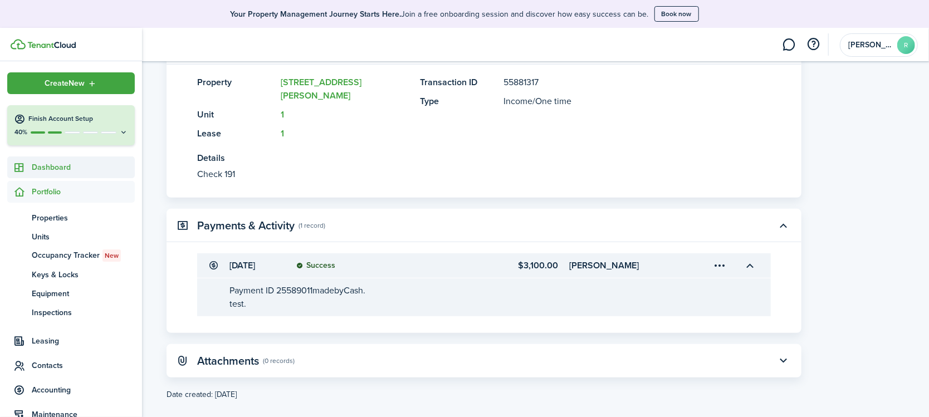
click at [50, 176] on link "Dashboard" at bounding box center [71, 168] width 128 height 22
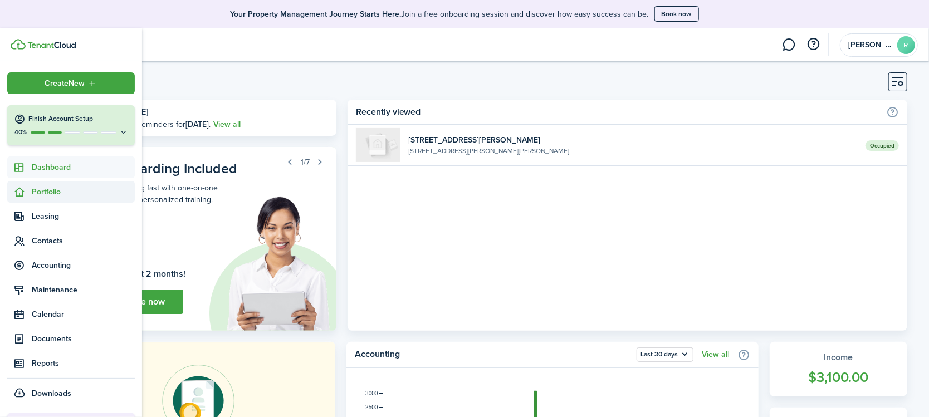
click at [44, 186] on span "Portfolio" at bounding box center [83, 192] width 103 height 12
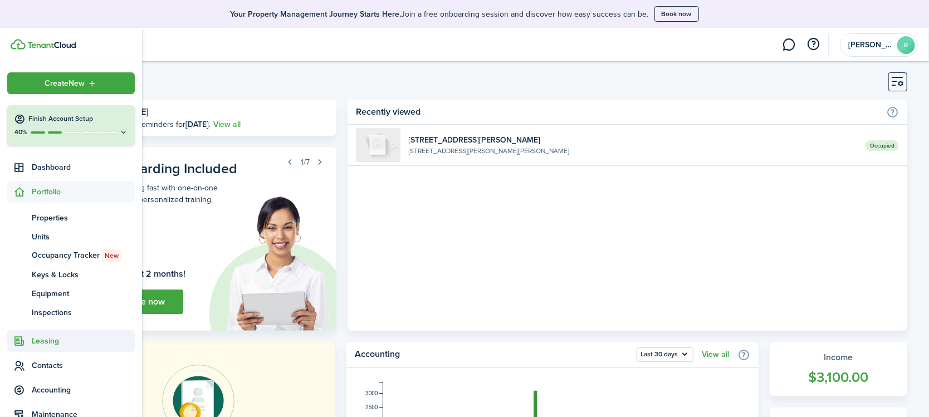
click at [46, 344] on span "Leasing" at bounding box center [83, 341] width 103 height 12
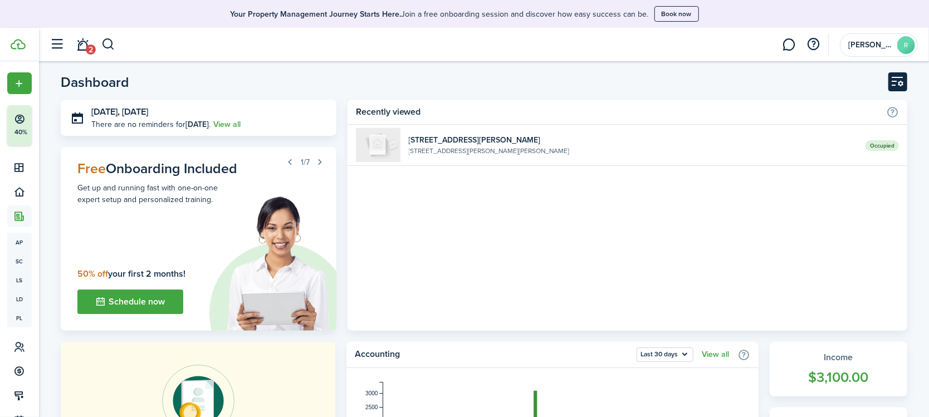
click at [900, 84] on button "Customise" at bounding box center [897, 81] width 19 height 19
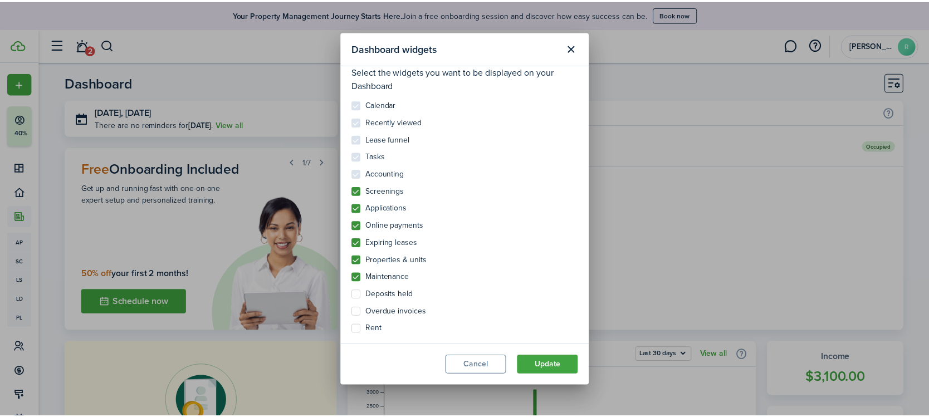
scroll to position [12, 0]
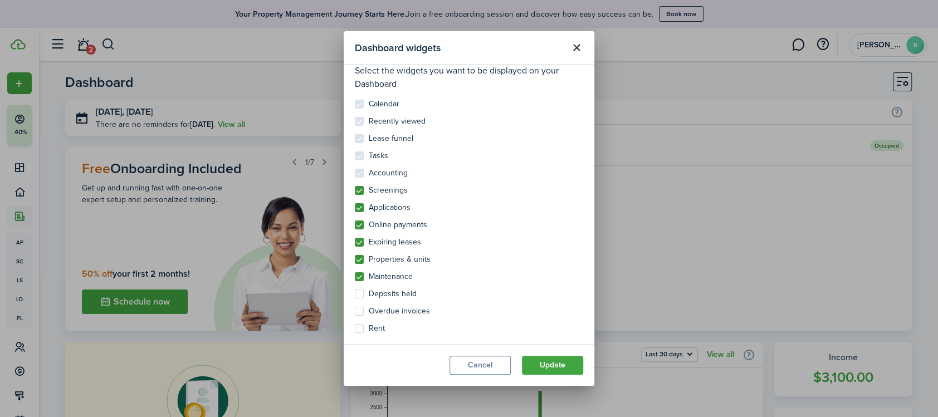
click at [358, 330] on label "Rent" at bounding box center [370, 328] width 30 height 9
click at [355, 335] on input "Rent" at bounding box center [354, 335] width 1 height 1
checkbox input "true"
click at [555, 364] on button "Update" at bounding box center [552, 365] width 61 height 19
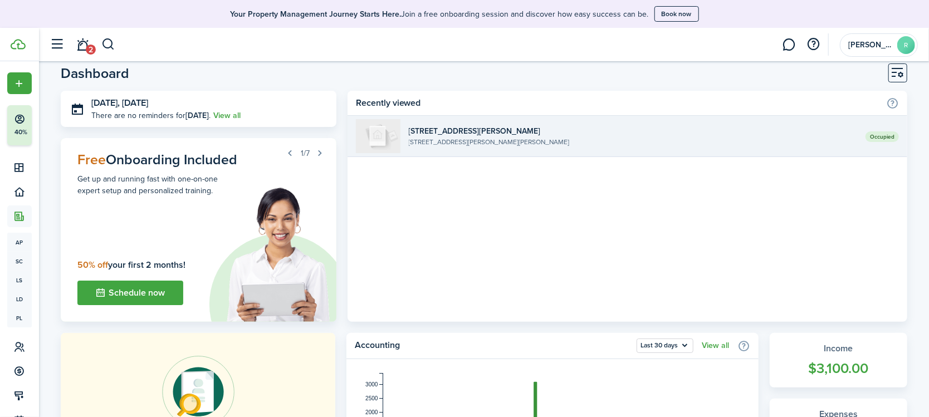
scroll to position [0, 0]
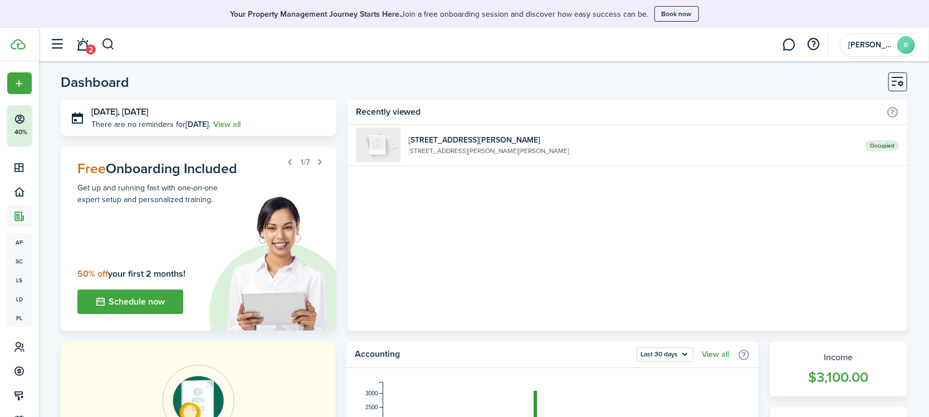
click at [80, 46] on link "2" at bounding box center [82, 45] width 21 height 28
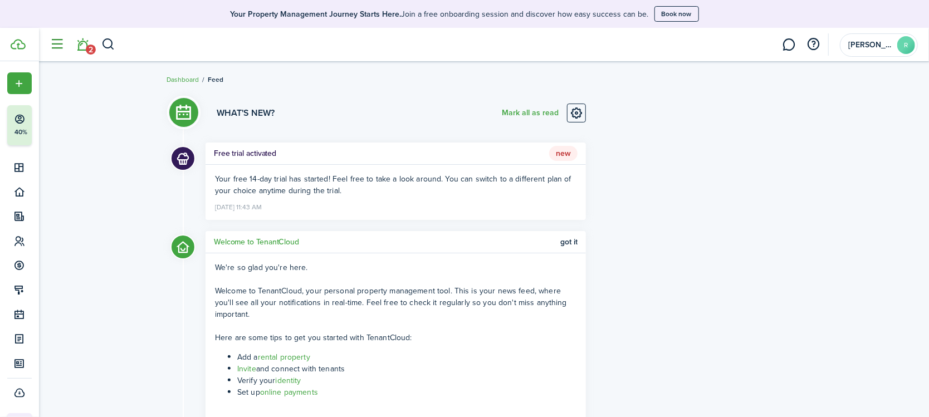
click at [62, 52] on button "button" at bounding box center [57, 44] width 21 height 21
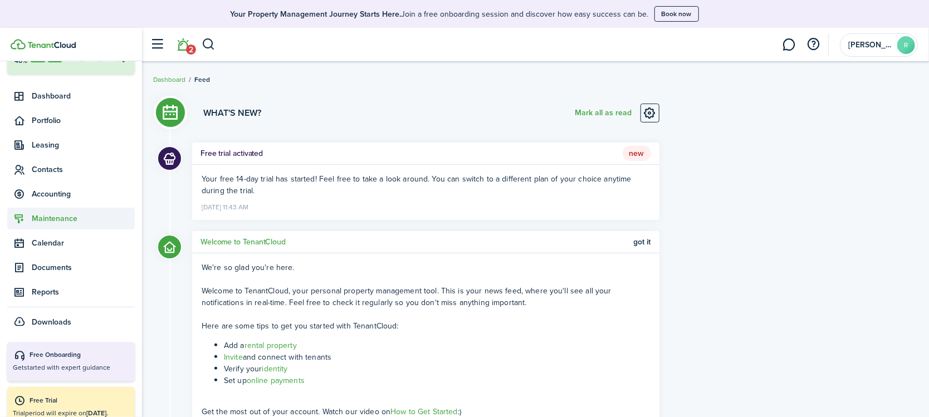
scroll to position [86, 0]
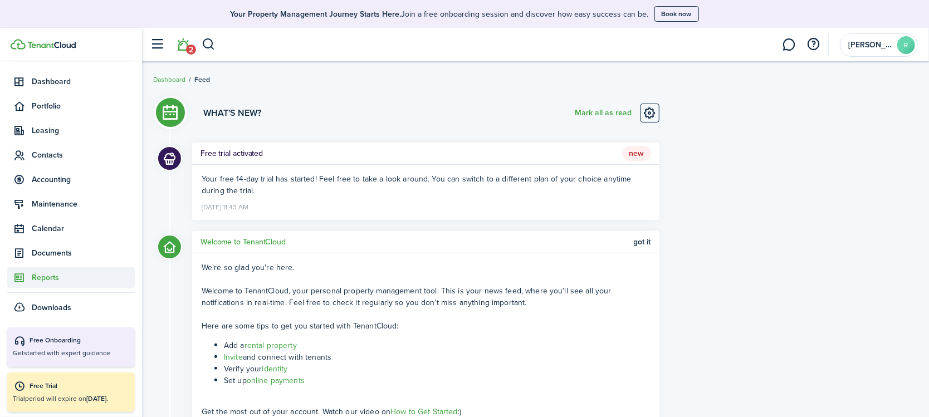
click at [50, 275] on span "Reports" at bounding box center [83, 278] width 103 height 12
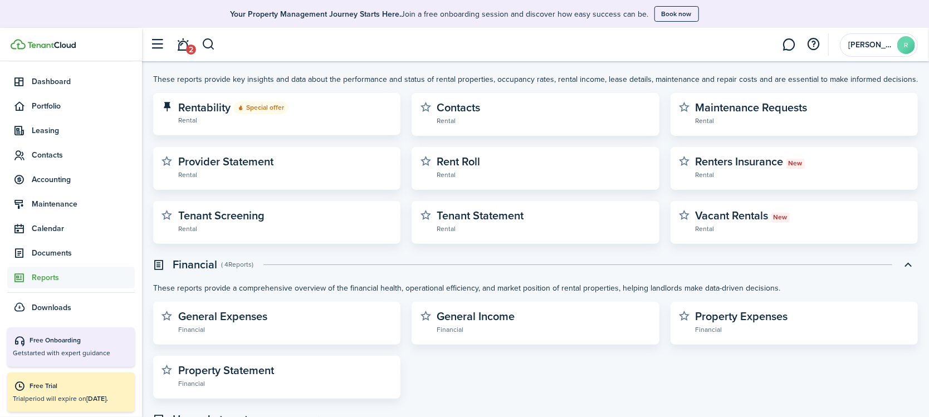
scroll to position [102, 0]
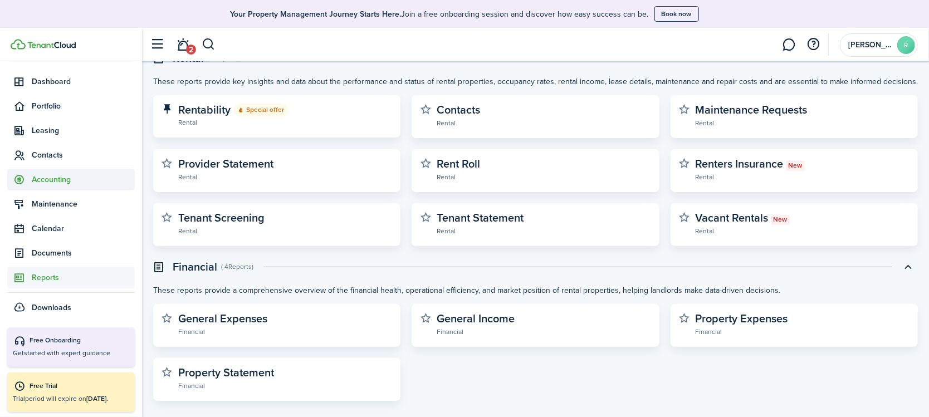
click at [59, 182] on span "Accounting" at bounding box center [83, 180] width 103 height 12
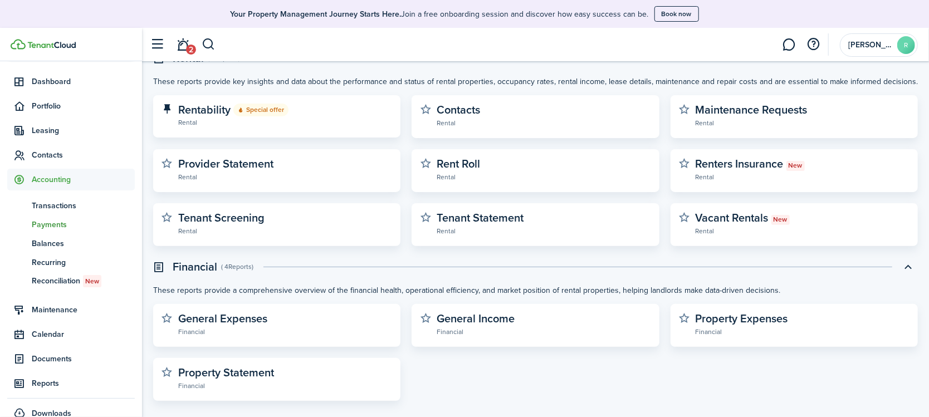
click at [58, 226] on span "Payments" at bounding box center [83, 225] width 103 height 12
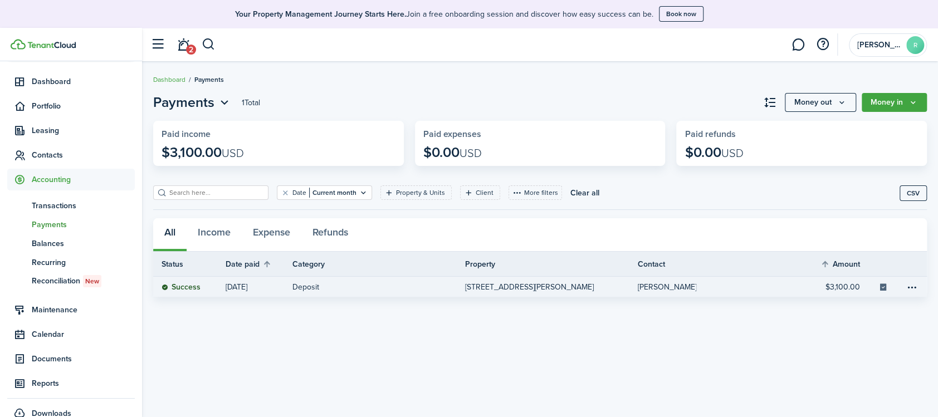
click at [887, 285] on icon at bounding box center [883, 287] width 9 height 8
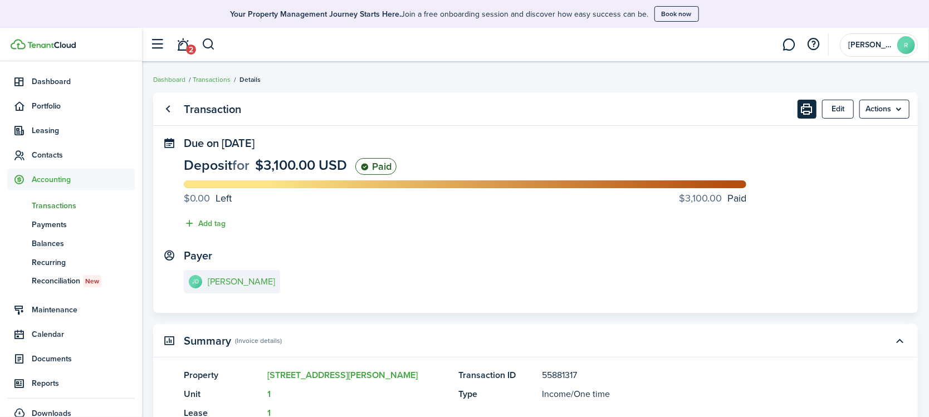
click at [807, 114] on button "Print" at bounding box center [807, 109] width 19 height 19
click at [901, 113] on menu-btn "Actions" at bounding box center [885, 109] width 50 height 19
click at [207, 42] on button "button" at bounding box center [209, 44] width 14 height 19
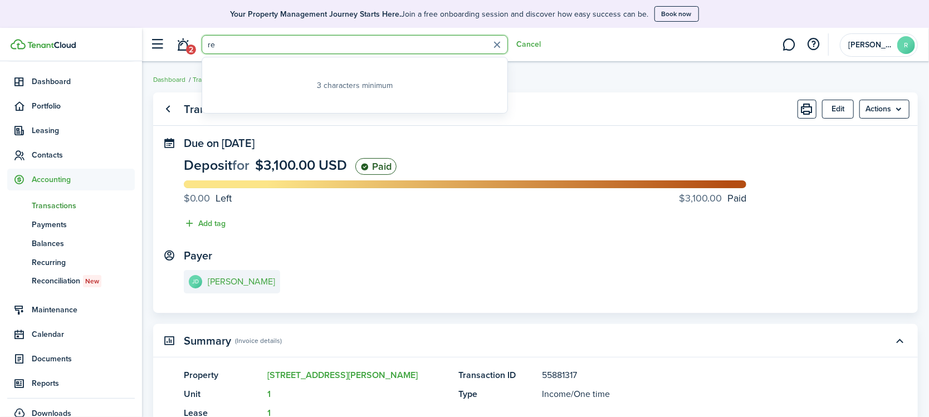
type input "r"
click at [75, 185] on span "Accounting" at bounding box center [83, 180] width 103 height 12
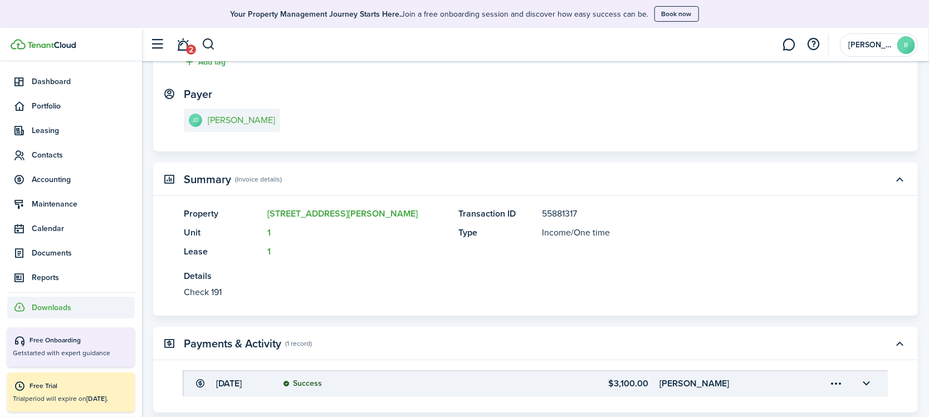
scroll to position [167, 0]
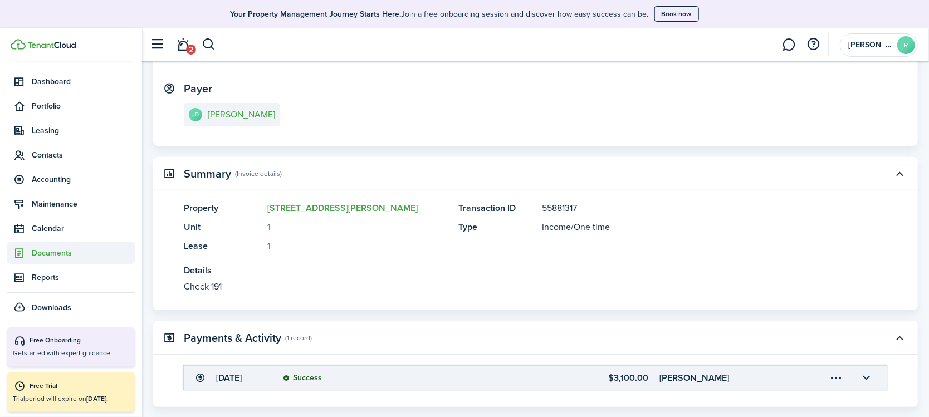
click at [52, 255] on span "Documents" at bounding box center [83, 253] width 103 height 12
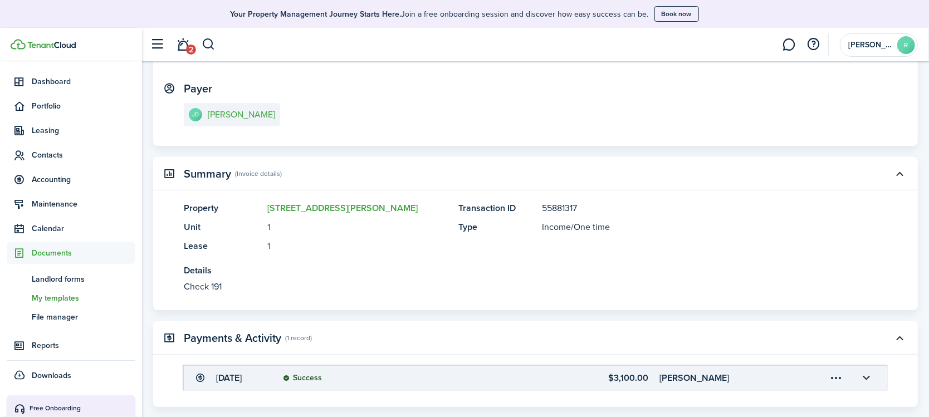
click at [49, 297] on span "My templates" at bounding box center [83, 298] width 103 height 12
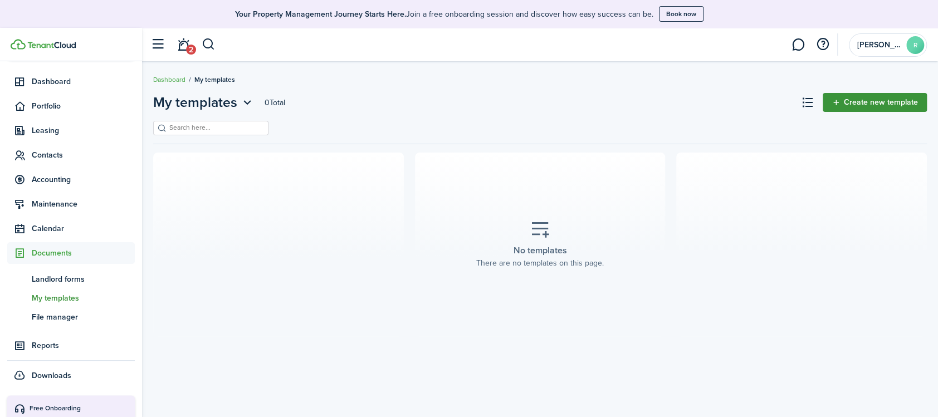
click at [862, 99] on link "Create new template" at bounding box center [875, 102] width 104 height 19
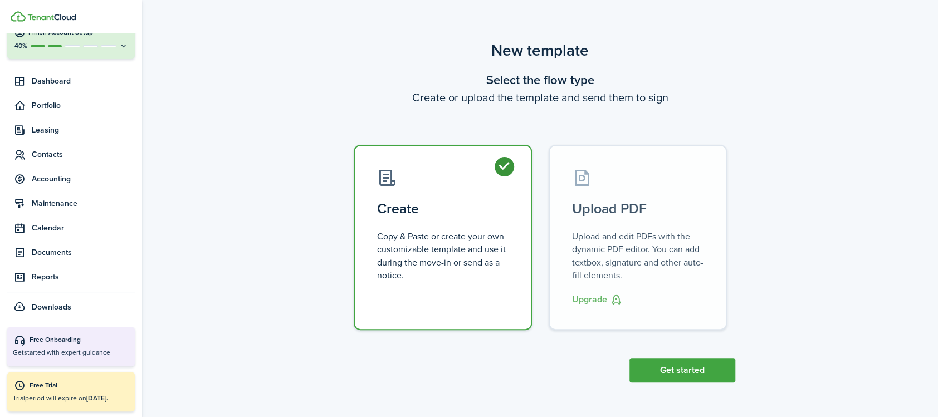
scroll to position [58, 0]
click at [687, 370] on button "Get started" at bounding box center [682, 370] width 106 height 25
